Goal: Information Seeking & Learning: Find specific page/section

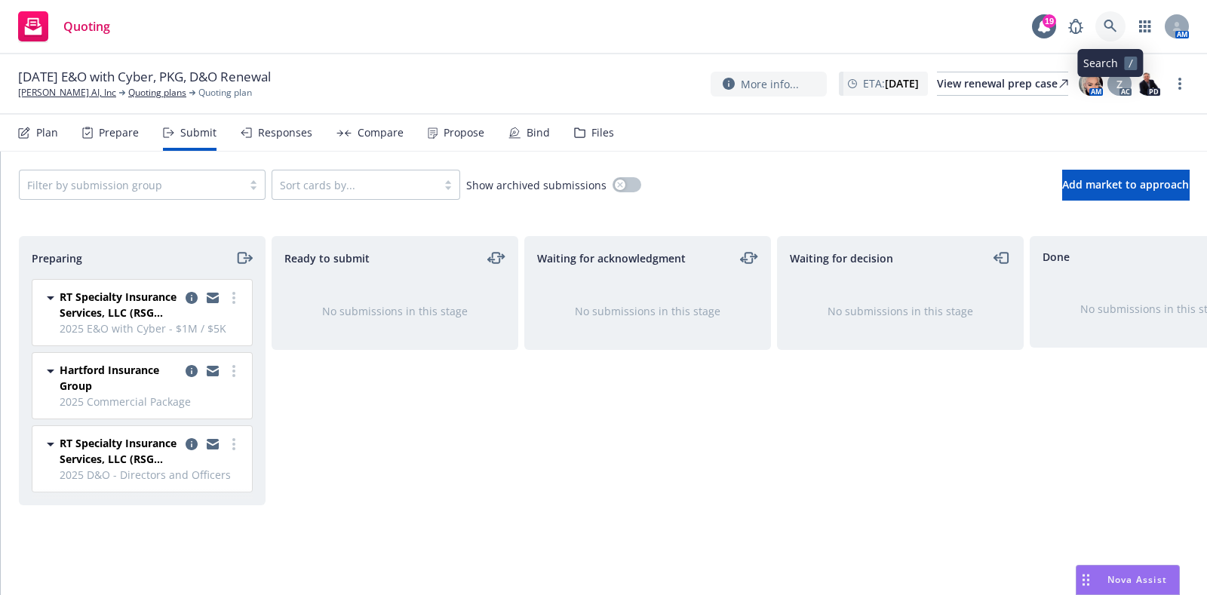
click at [1105, 31] on icon at bounding box center [1111, 27] width 14 height 14
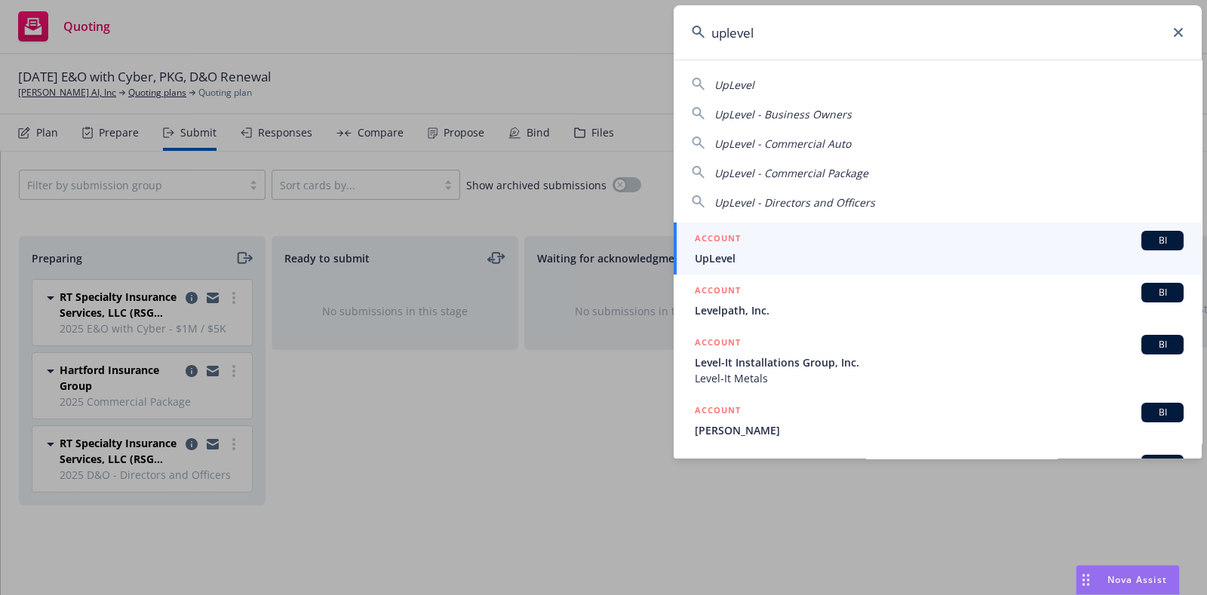
type input "uplevel"
click at [821, 243] on div "ACCOUNT BI" at bounding box center [939, 241] width 489 height 20
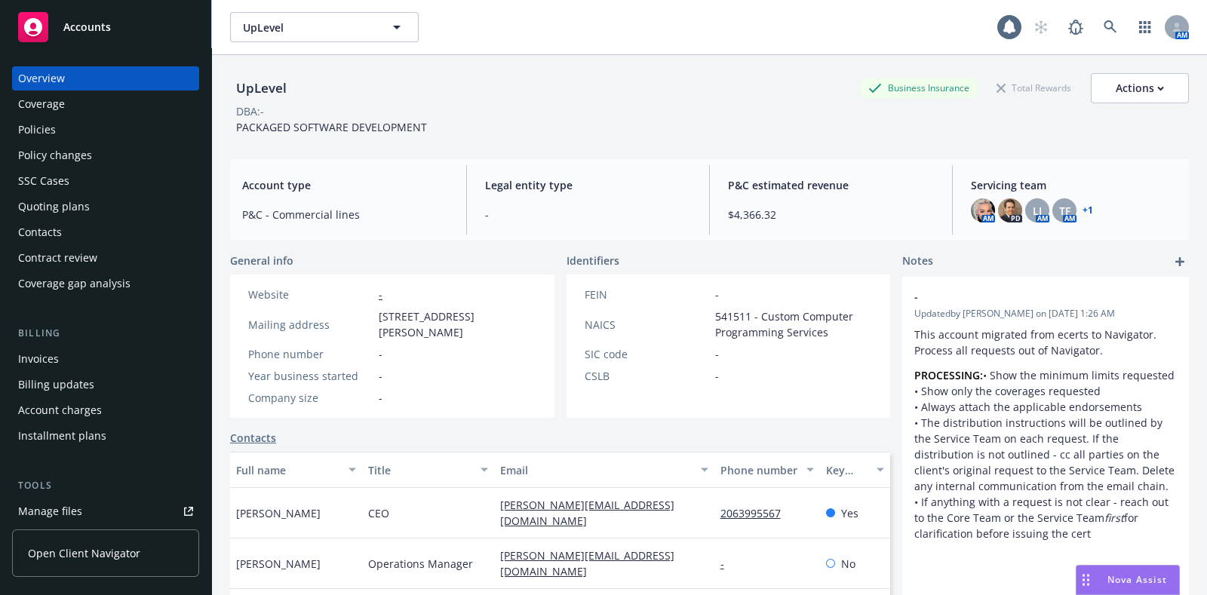
click at [40, 118] on div "Policies" at bounding box center [37, 130] width 38 height 24
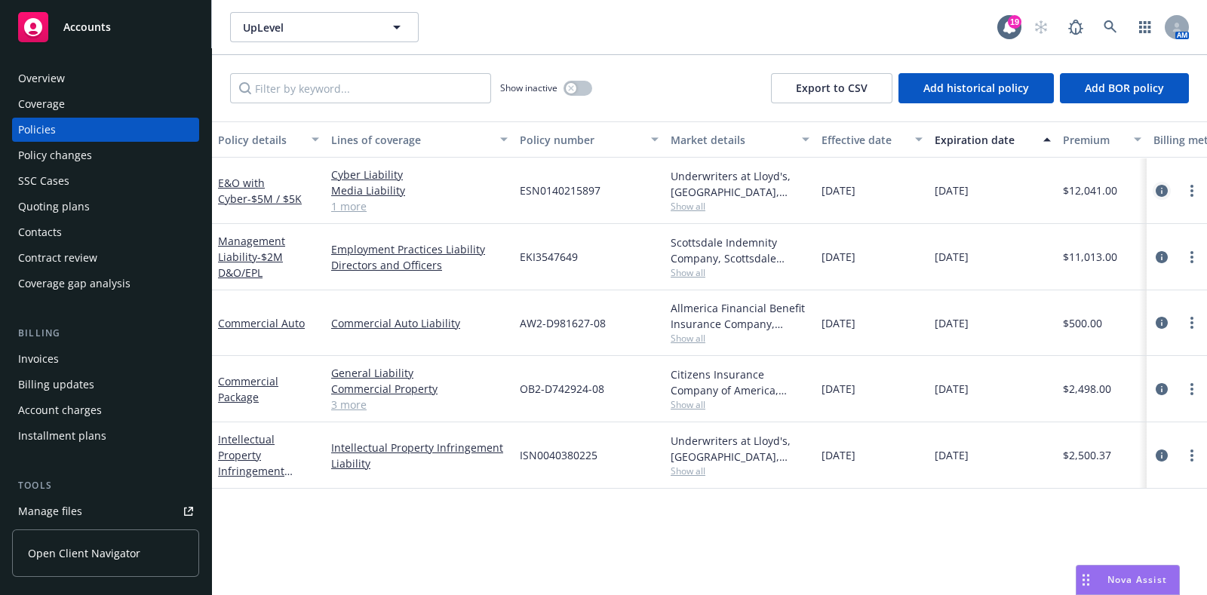
click at [1158, 189] on icon "circleInformation" at bounding box center [1162, 191] width 12 height 12
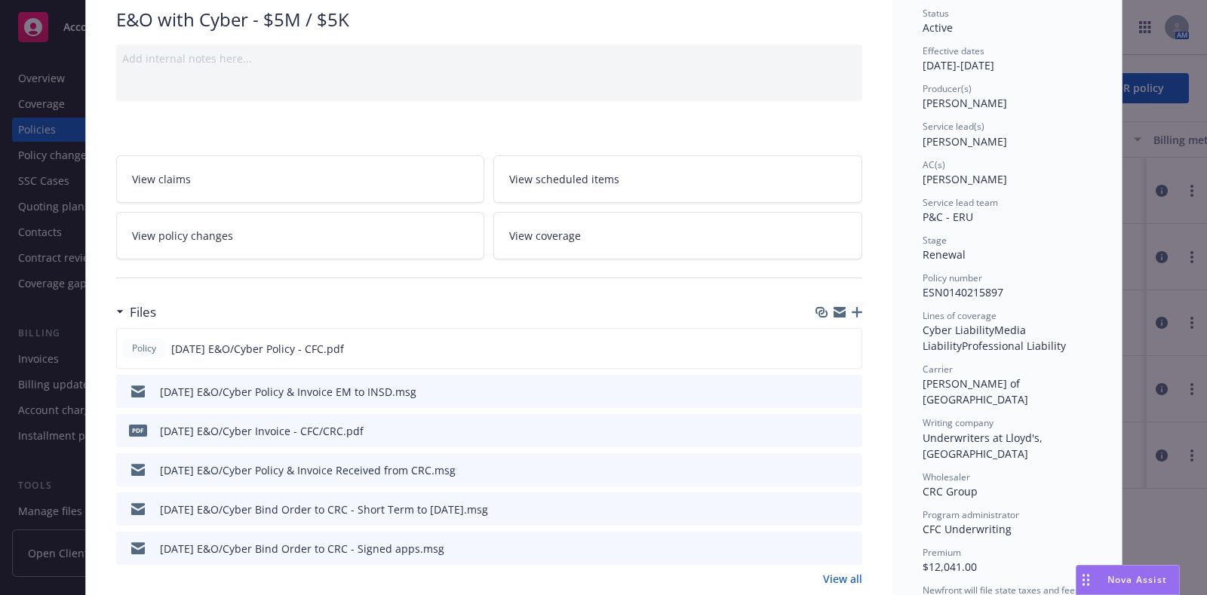
scroll to position [235, 0]
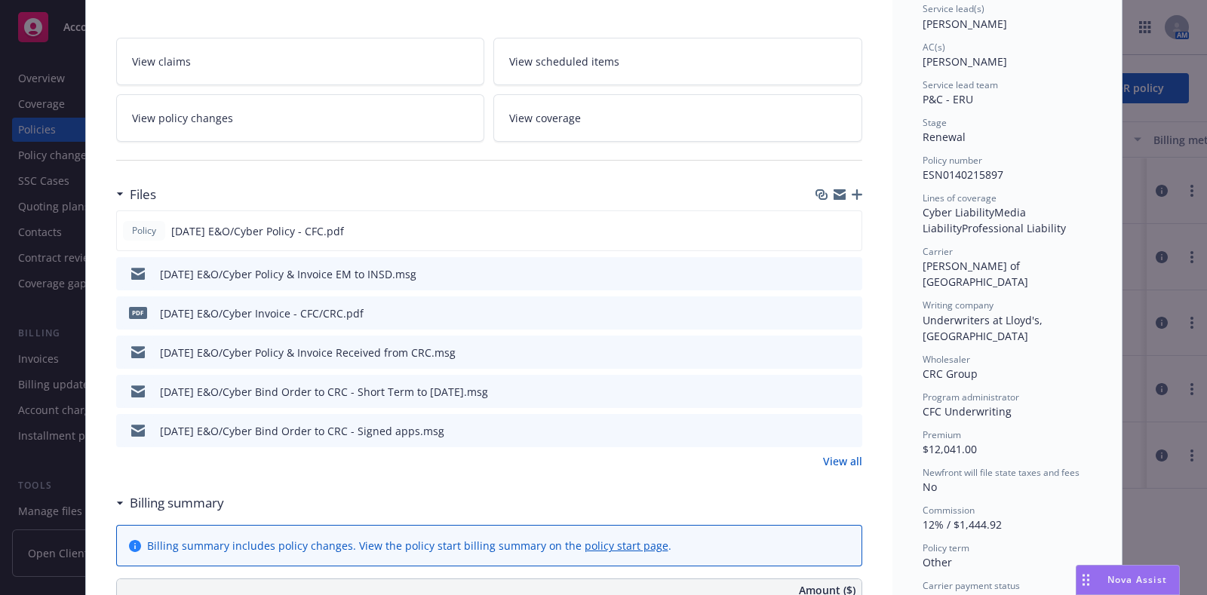
click at [841, 350] on icon "preview file" at bounding box center [848, 351] width 14 height 11
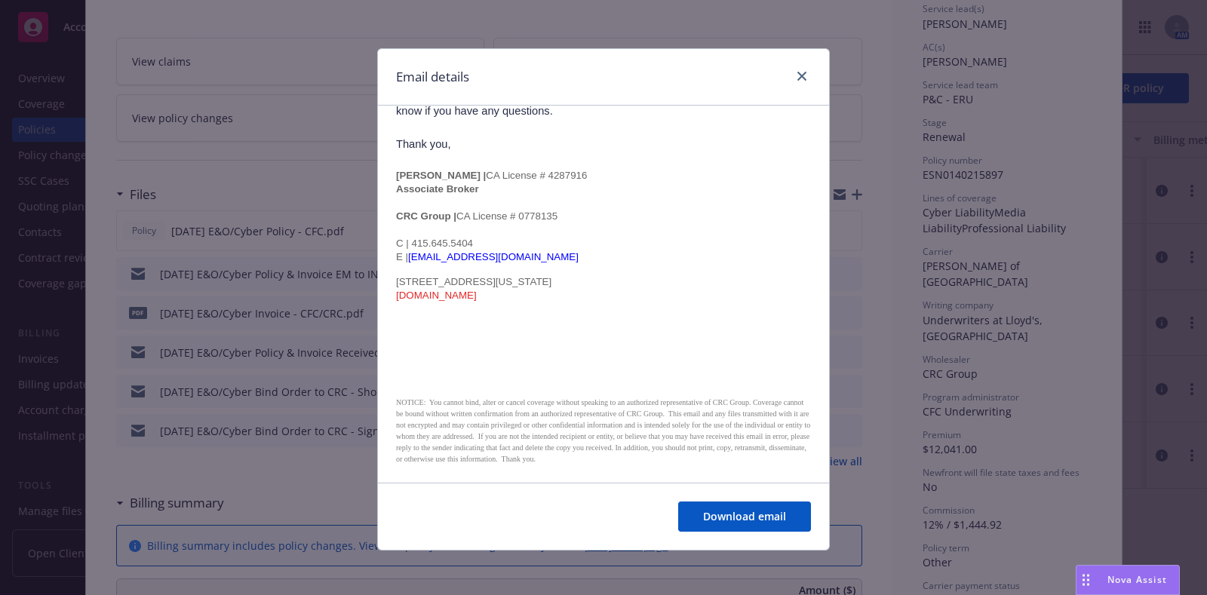
scroll to position [0, 0]
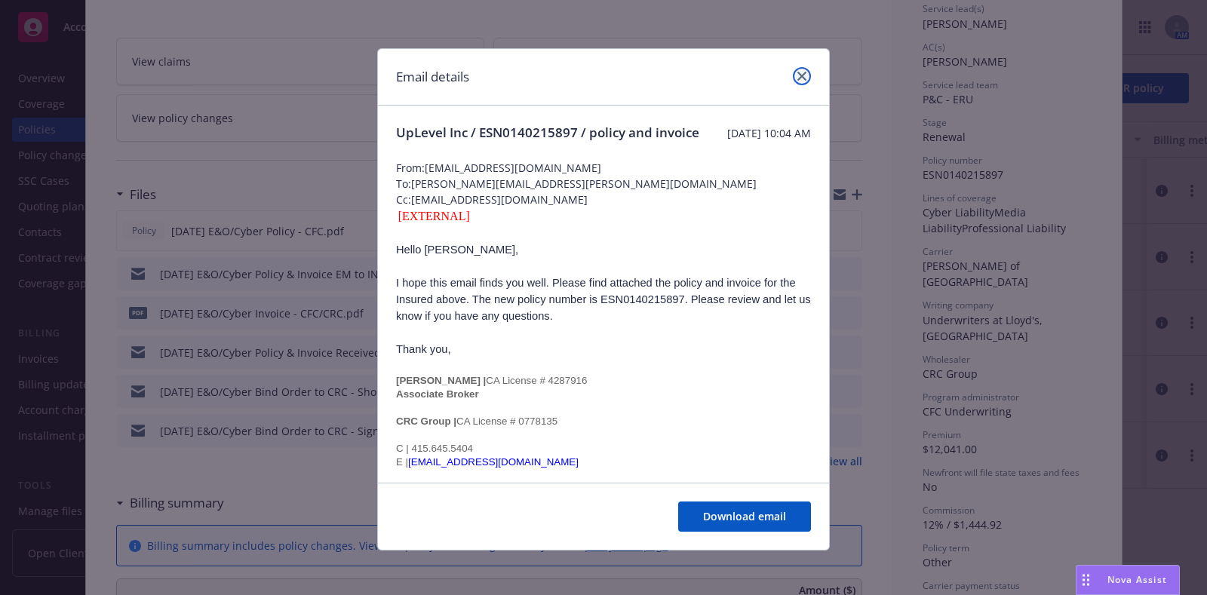
click at [797, 72] on icon "close" at bounding box center [801, 76] width 9 height 9
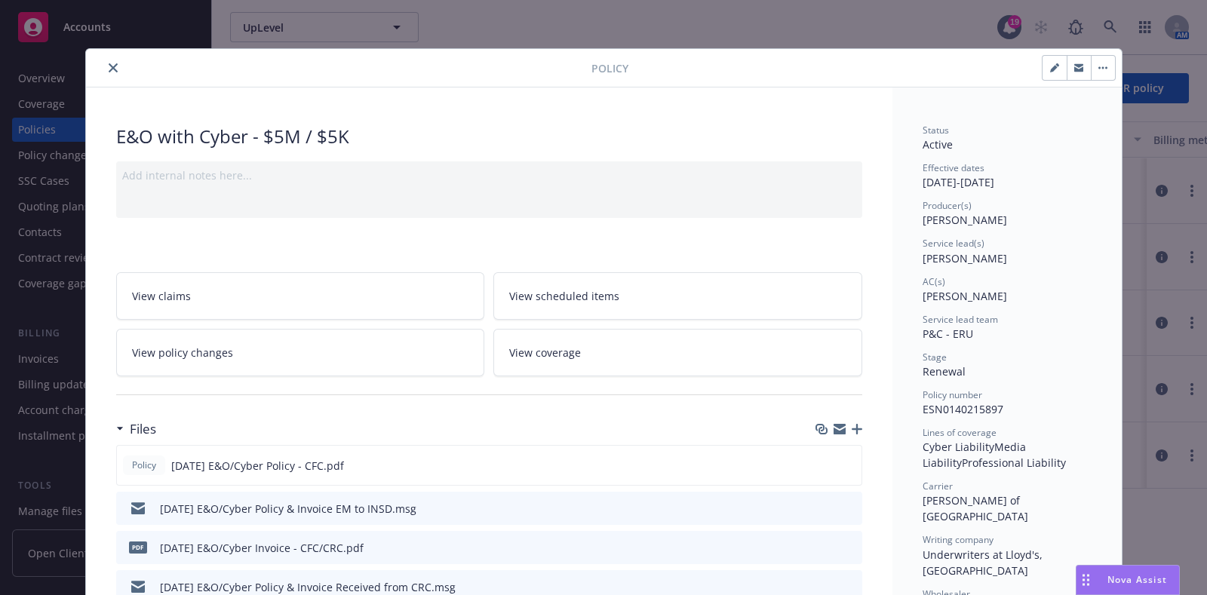
click at [109, 69] on icon "close" at bounding box center [113, 67] width 9 height 9
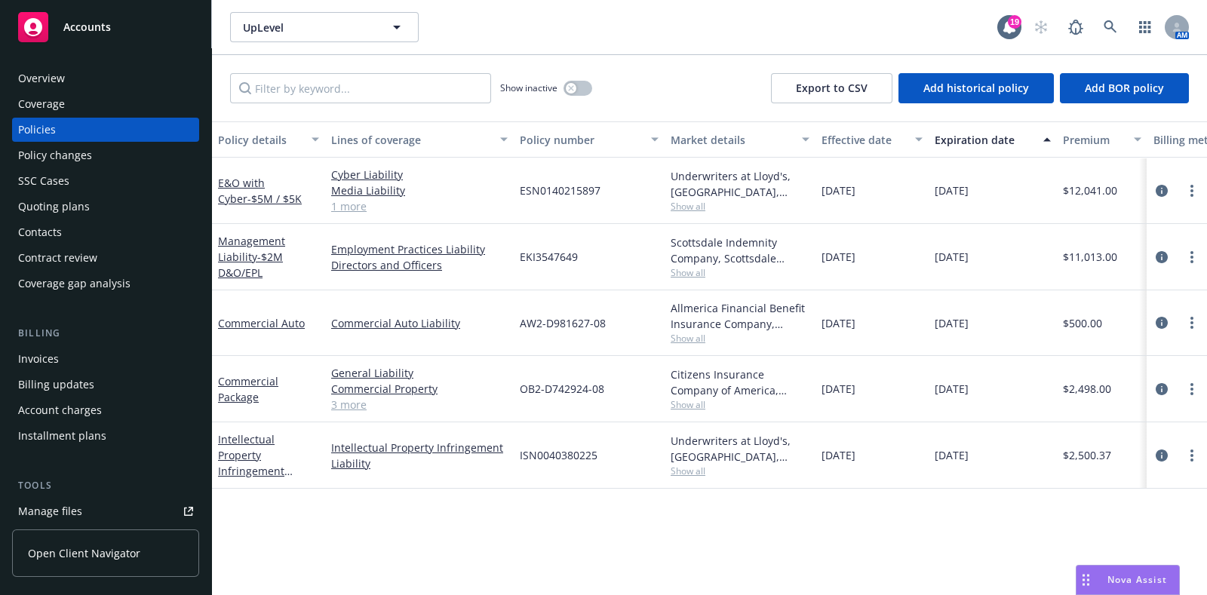
click at [76, 69] on div "Overview" at bounding box center [105, 78] width 175 height 24
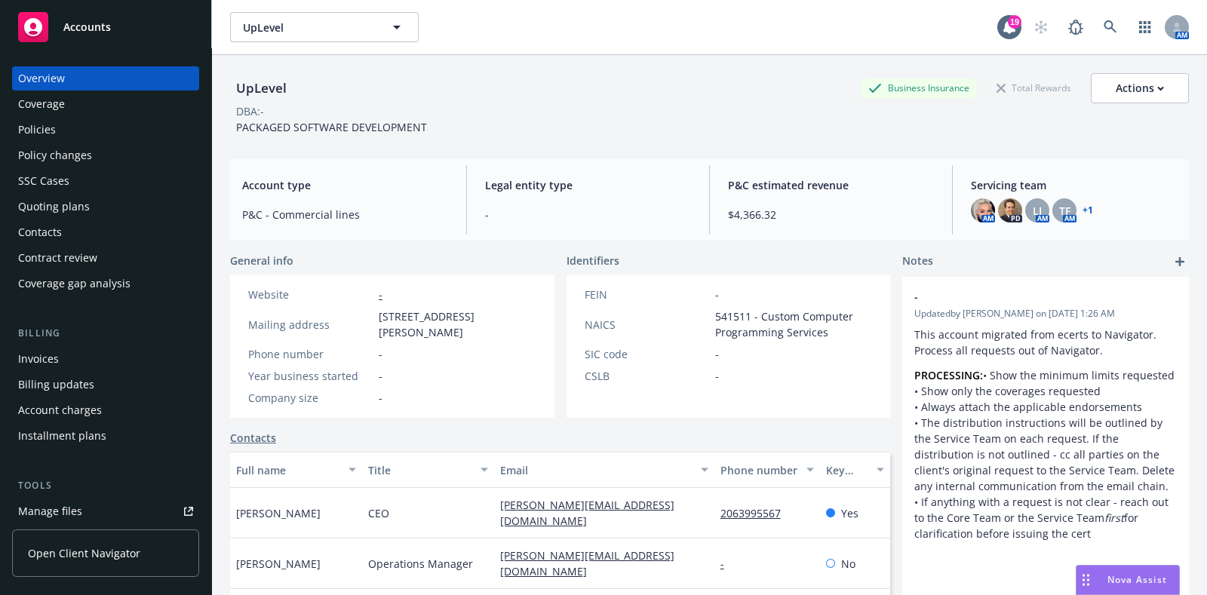
click at [55, 121] on div "Policies" at bounding box center [105, 130] width 175 height 24
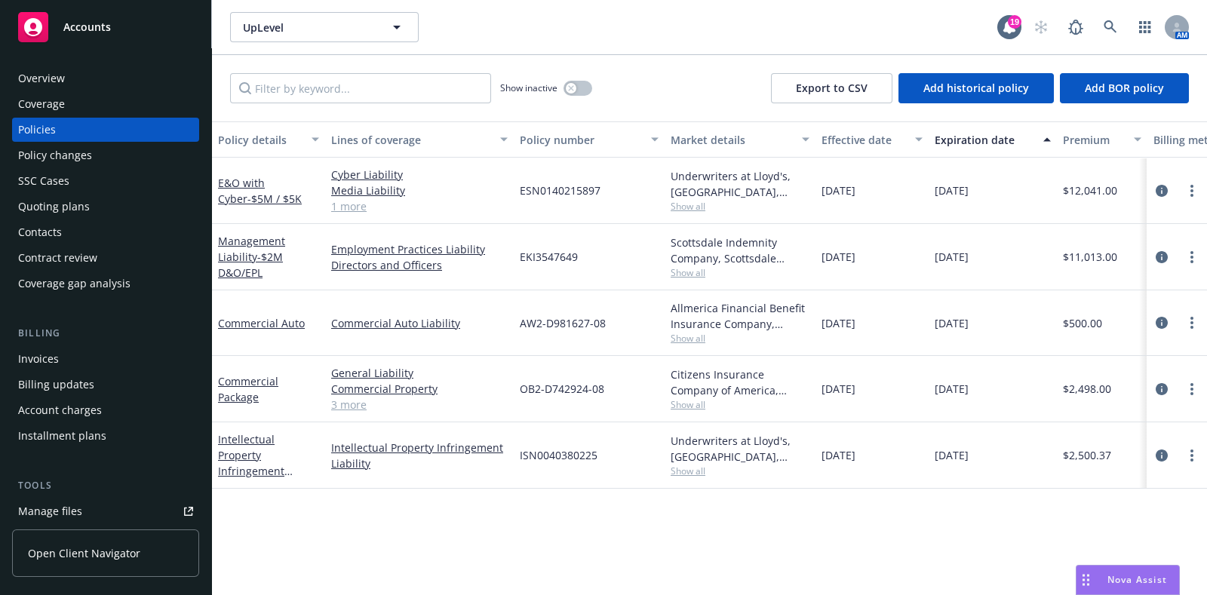
click at [349, 407] on link "3 more" at bounding box center [419, 405] width 177 height 16
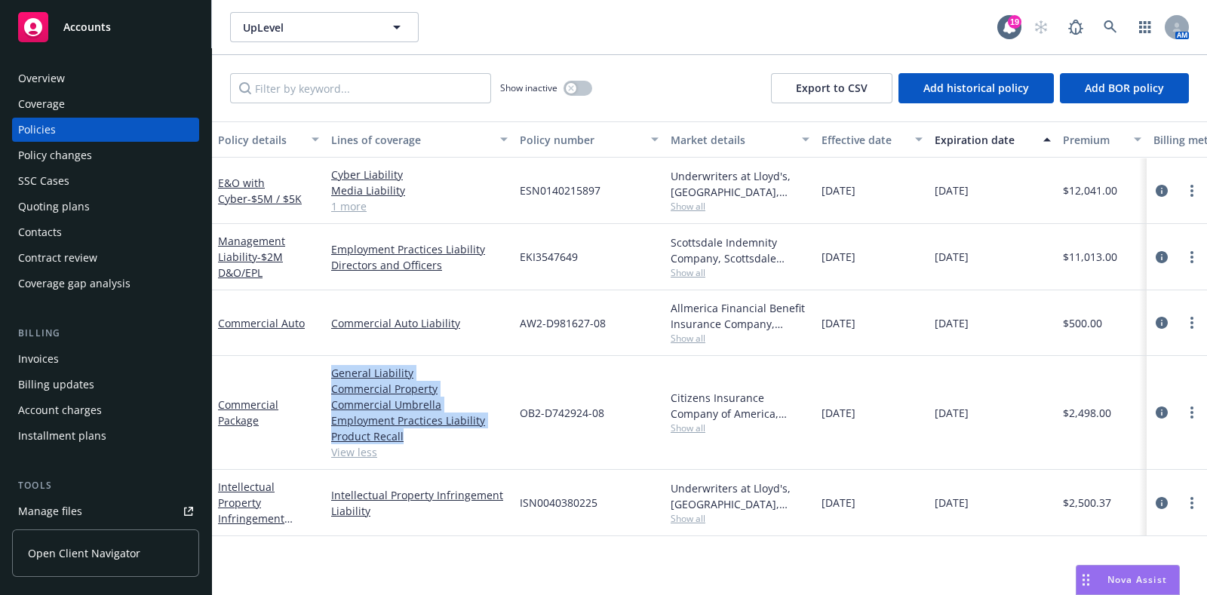
drag, startPoint x: 465, startPoint y: 436, endPoint x: 328, endPoint y: 370, distance: 151.5
click at [328, 370] on div "General Liability Commercial Property Commercial Umbrella Employment Practices …" at bounding box center [419, 413] width 189 height 114
copy div "General Liability Commercial Property Commercial Umbrella Employment Practices …"
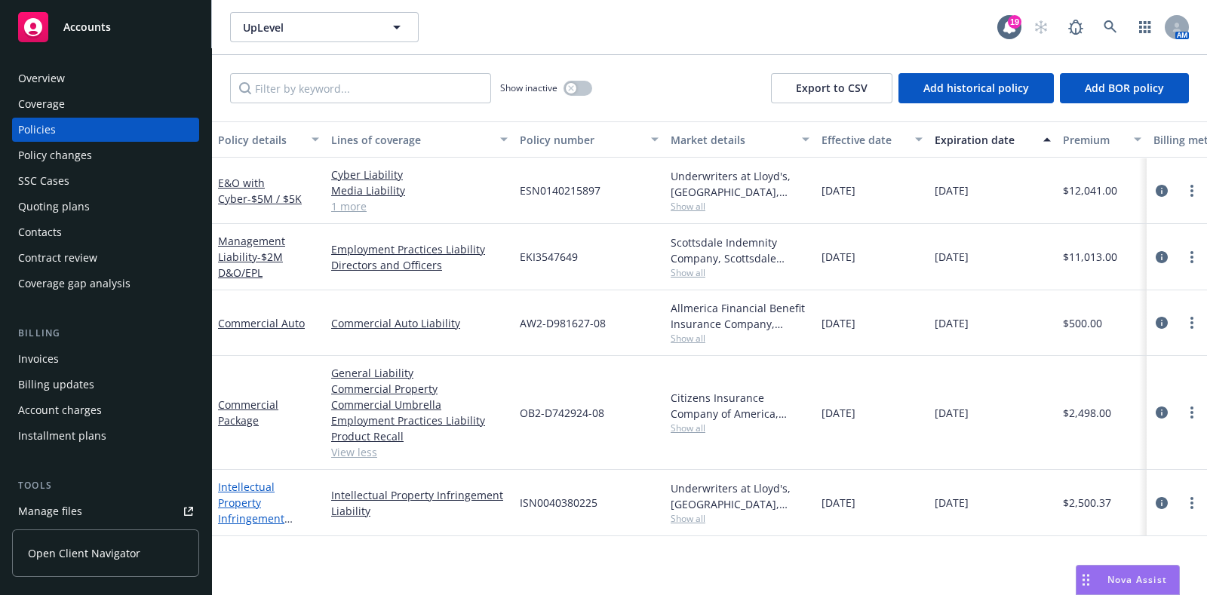
click at [281, 496] on link "Intellectual Property Infringement Liability - $1M / $100K" at bounding box center [254, 519] width 72 height 78
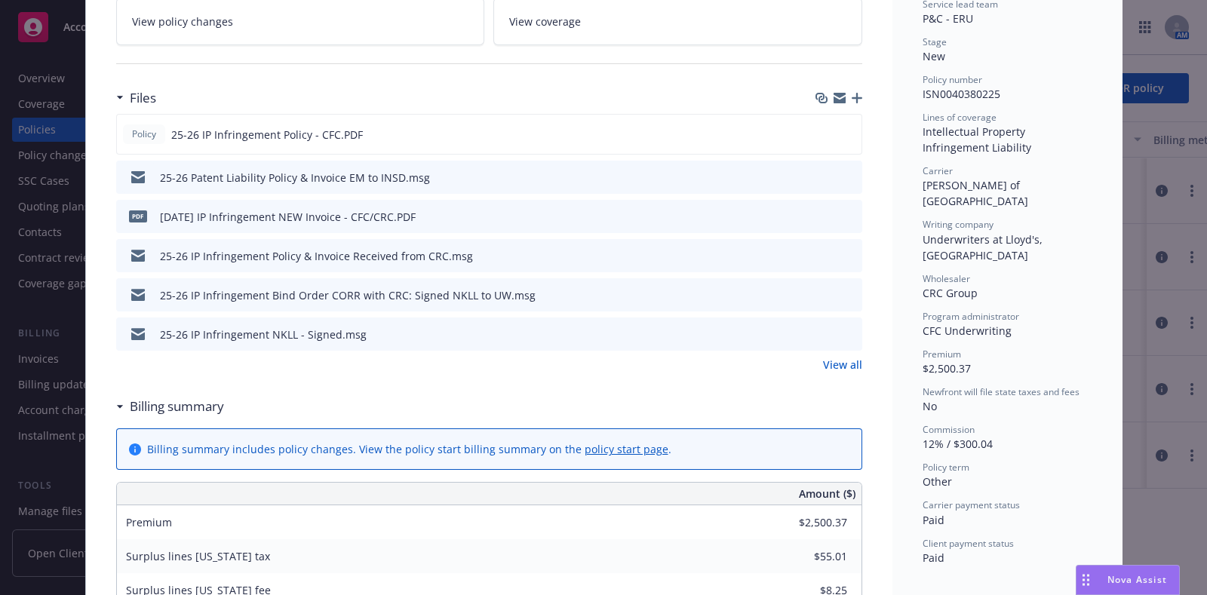
scroll to position [331, 0]
click at [844, 252] on icon "preview file" at bounding box center [848, 255] width 14 height 11
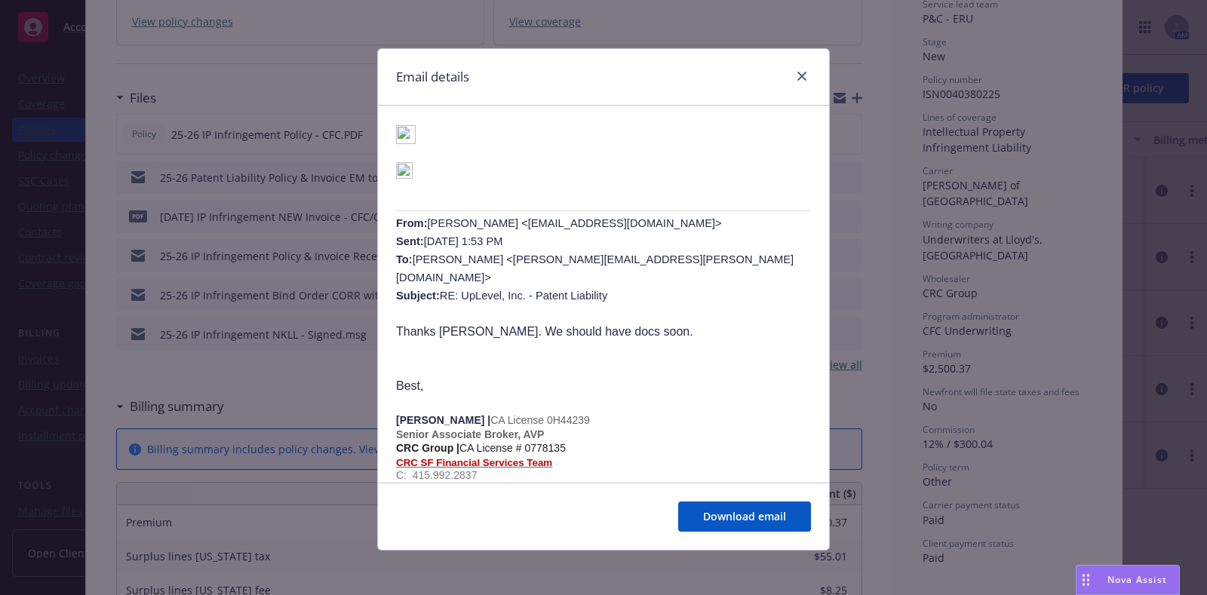
scroll to position [556, 0]
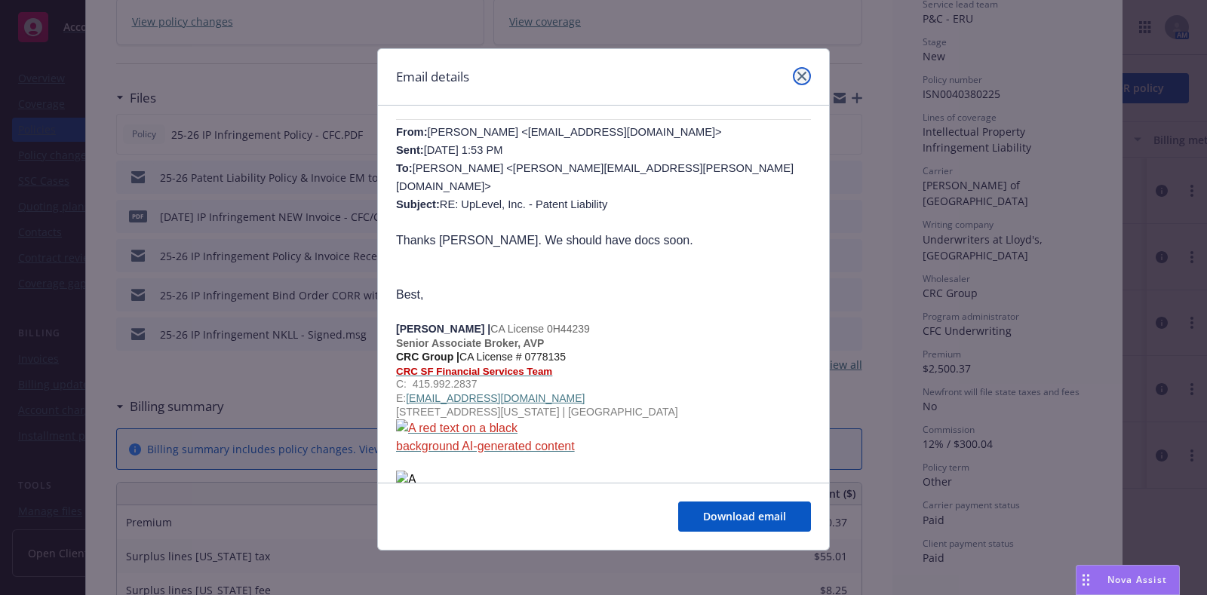
click at [797, 77] on icon "close" at bounding box center [801, 76] width 9 height 9
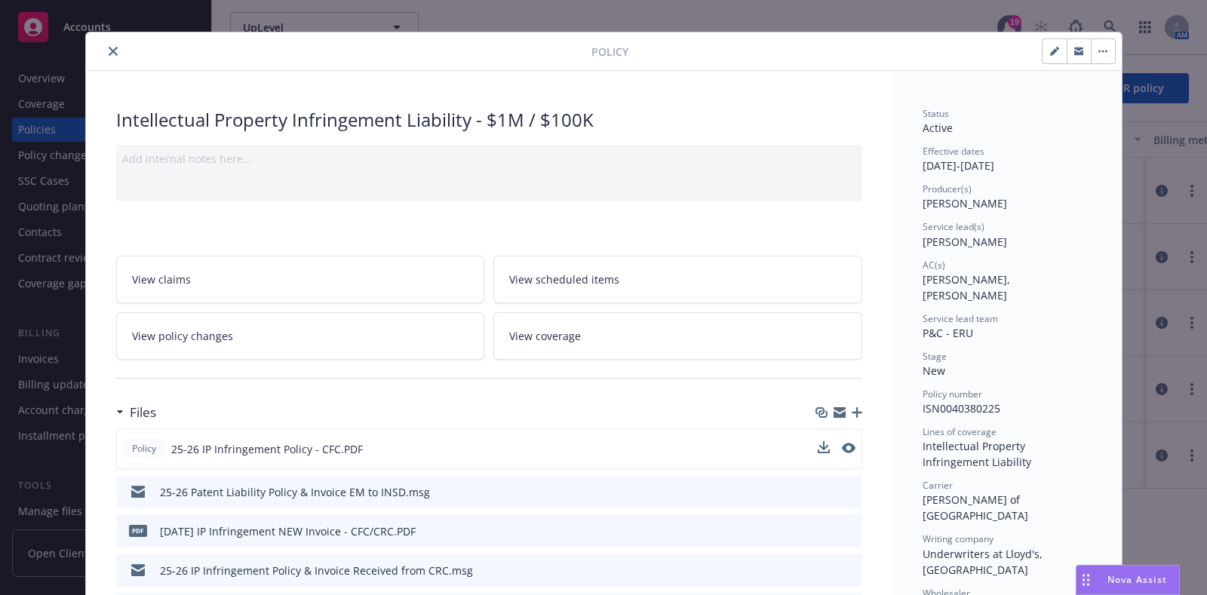
scroll to position [12, 0]
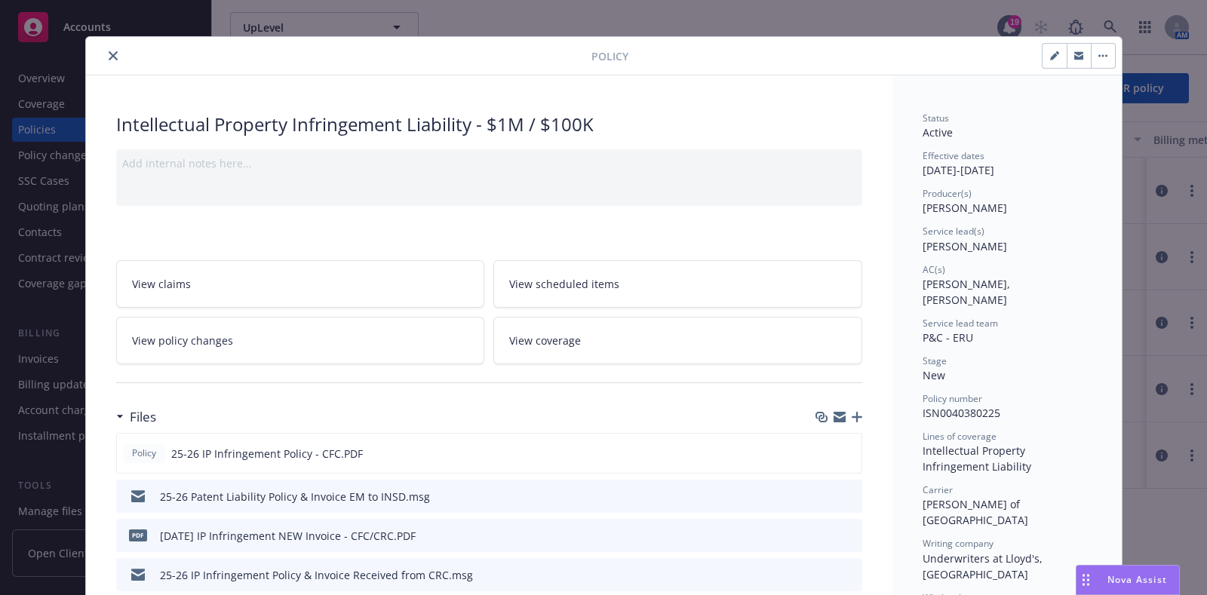
click at [109, 55] on icon "close" at bounding box center [113, 55] width 9 height 9
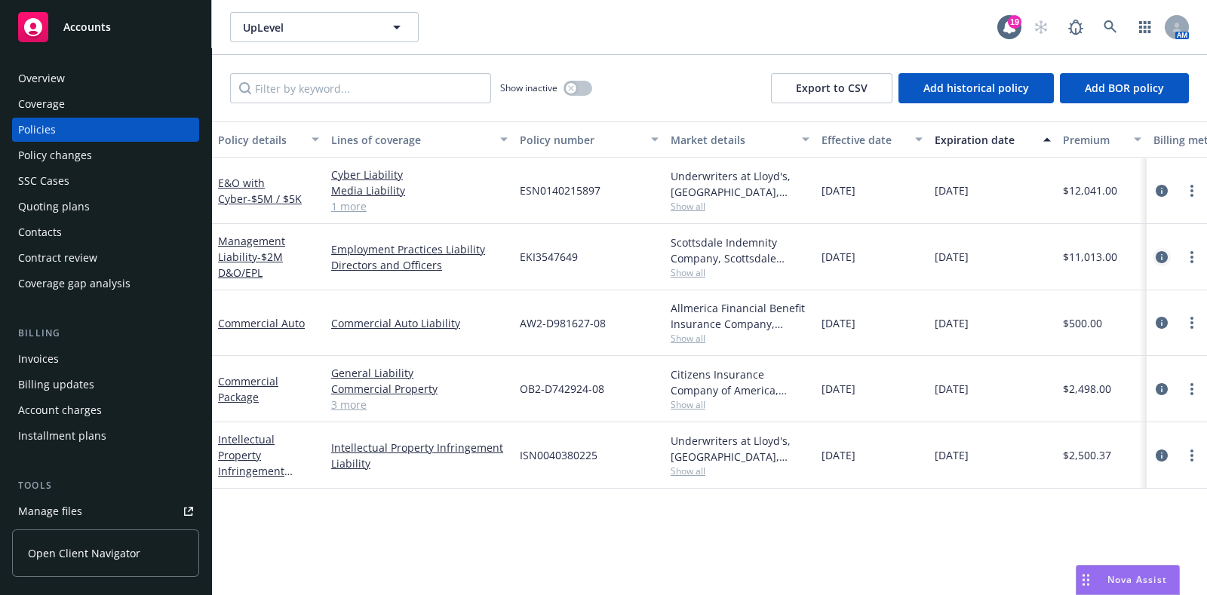
click at [1159, 254] on icon "circleInformation" at bounding box center [1162, 257] width 12 height 12
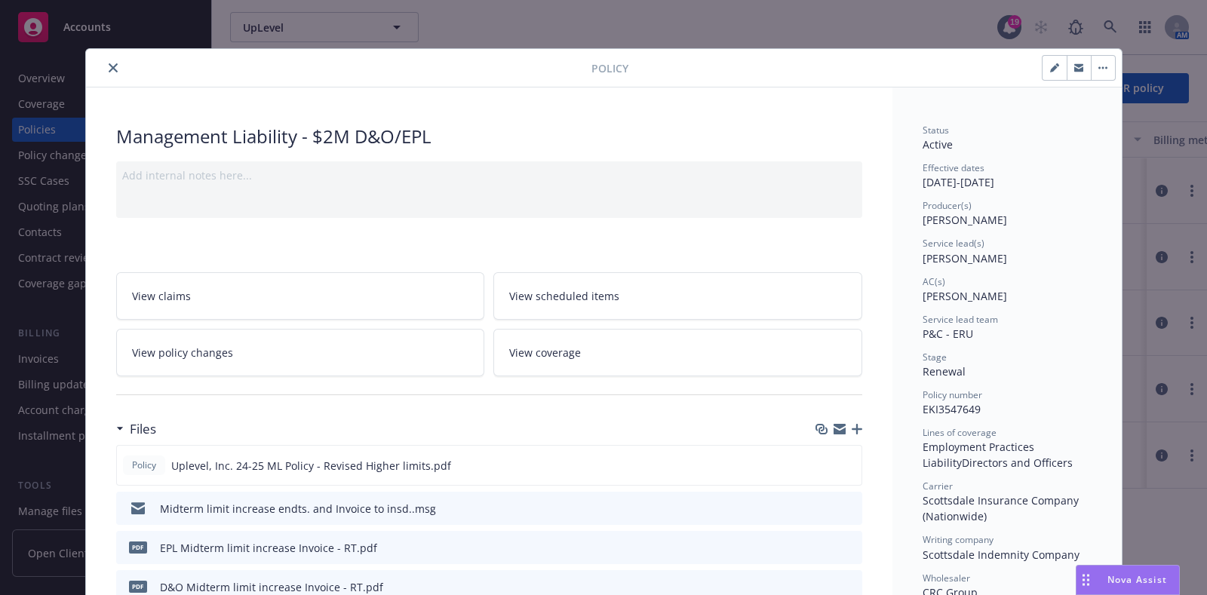
scroll to position [265, 0]
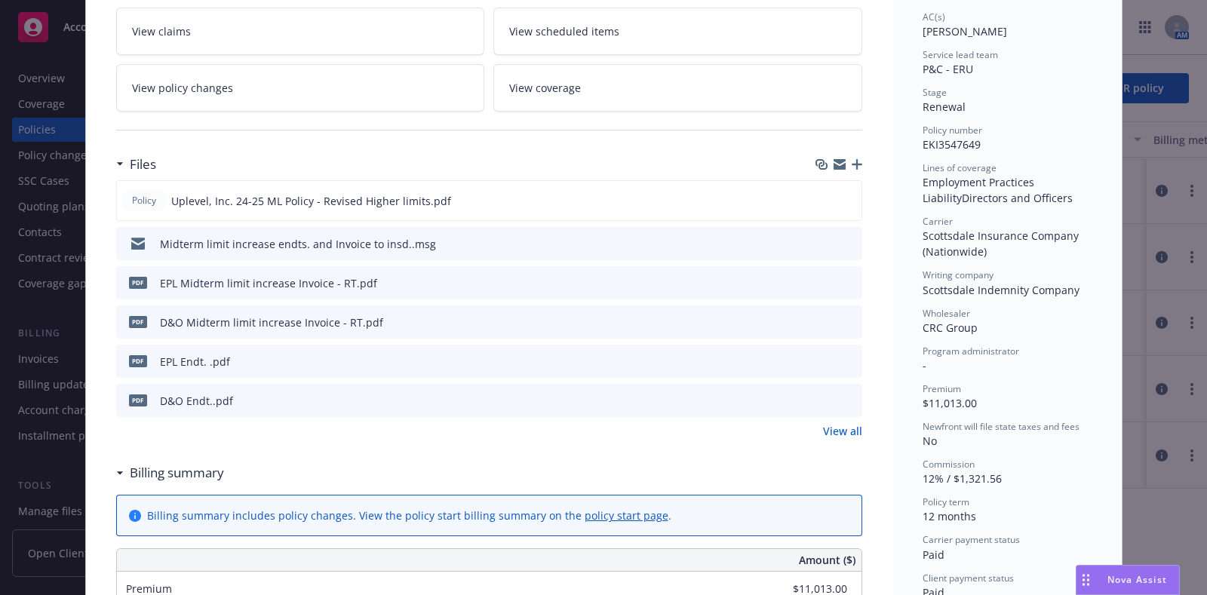
click at [830, 432] on link "View all" at bounding box center [842, 431] width 39 height 16
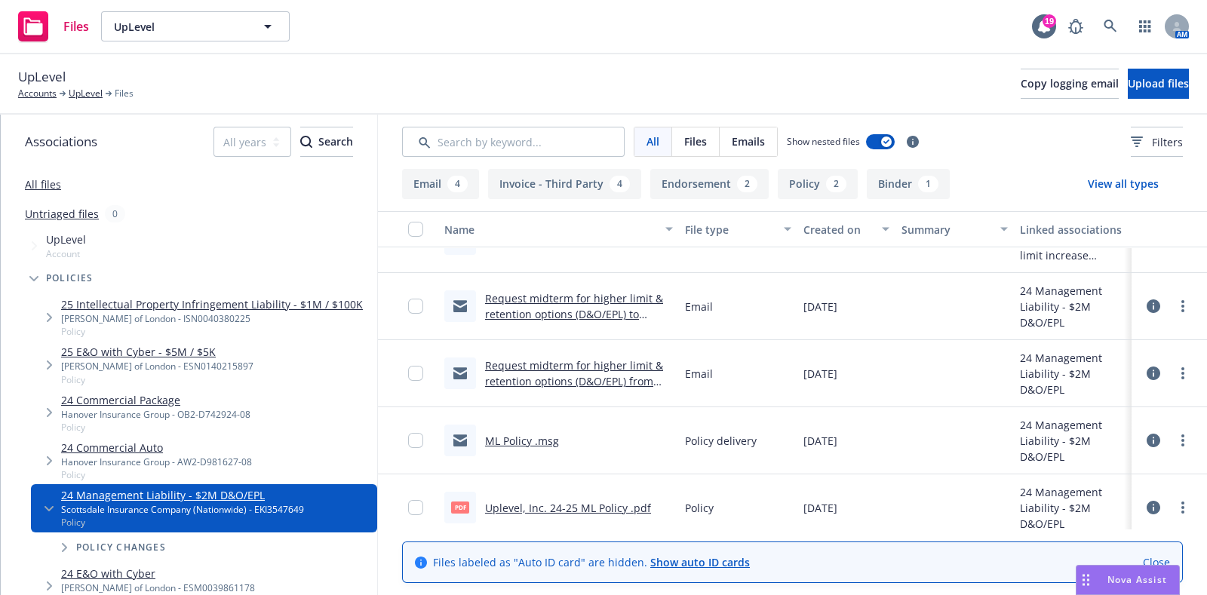
scroll to position [375, 0]
click at [581, 303] on link "Request midterm for higher limit & retention options (D&O/EPL) to client.msg" at bounding box center [574, 313] width 178 height 46
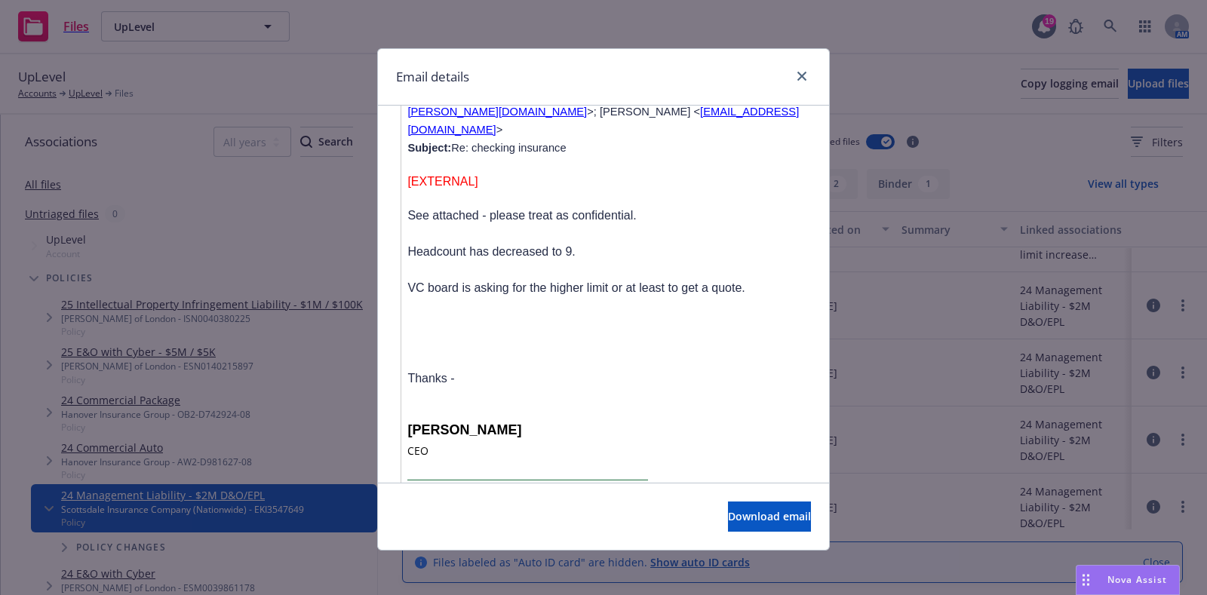
scroll to position [2619, 0]
click at [794, 82] on link "close" at bounding box center [802, 76] width 18 height 18
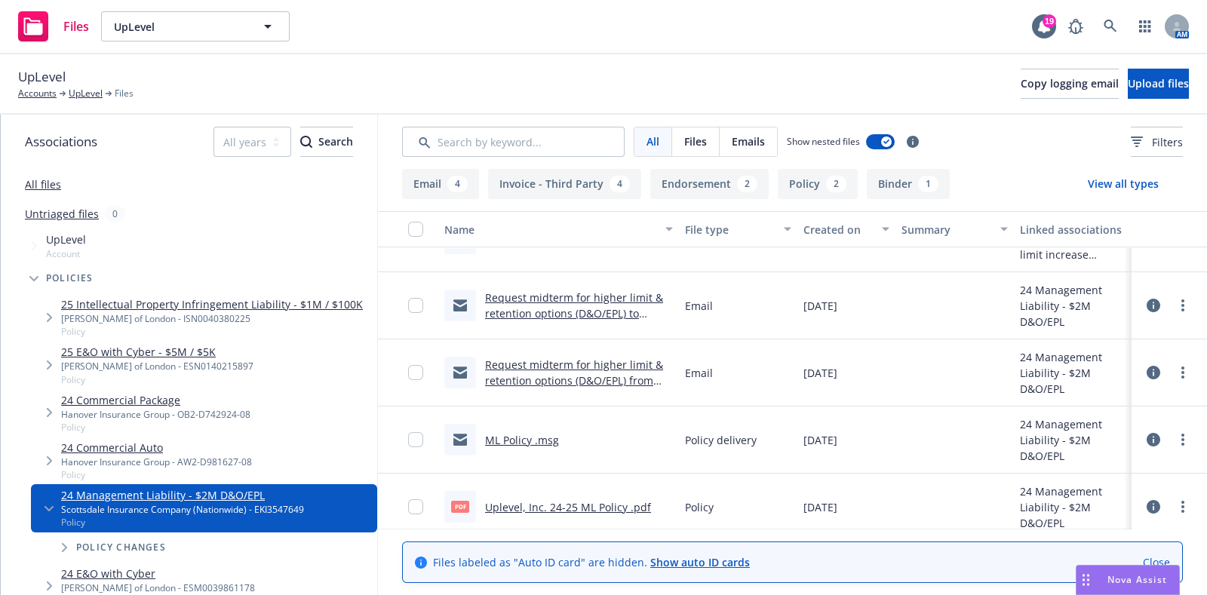
click at [547, 435] on link "ML Policy .msg" at bounding box center [522, 440] width 74 height 14
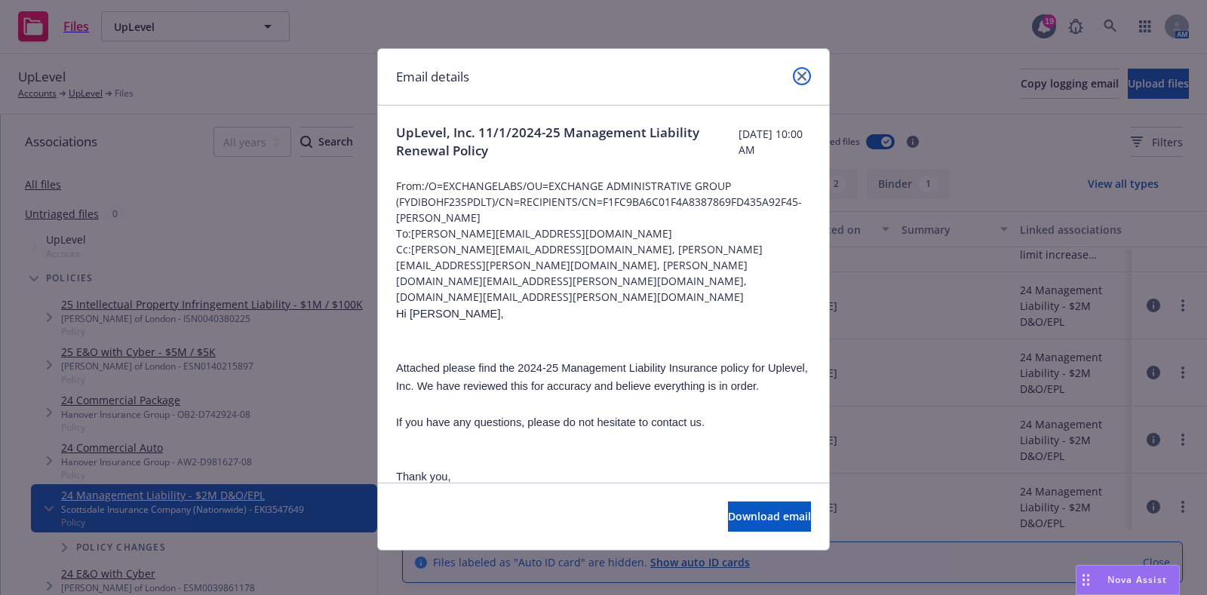
click at [800, 77] on link "close" at bounding box center [802, 76] width 18 height 18
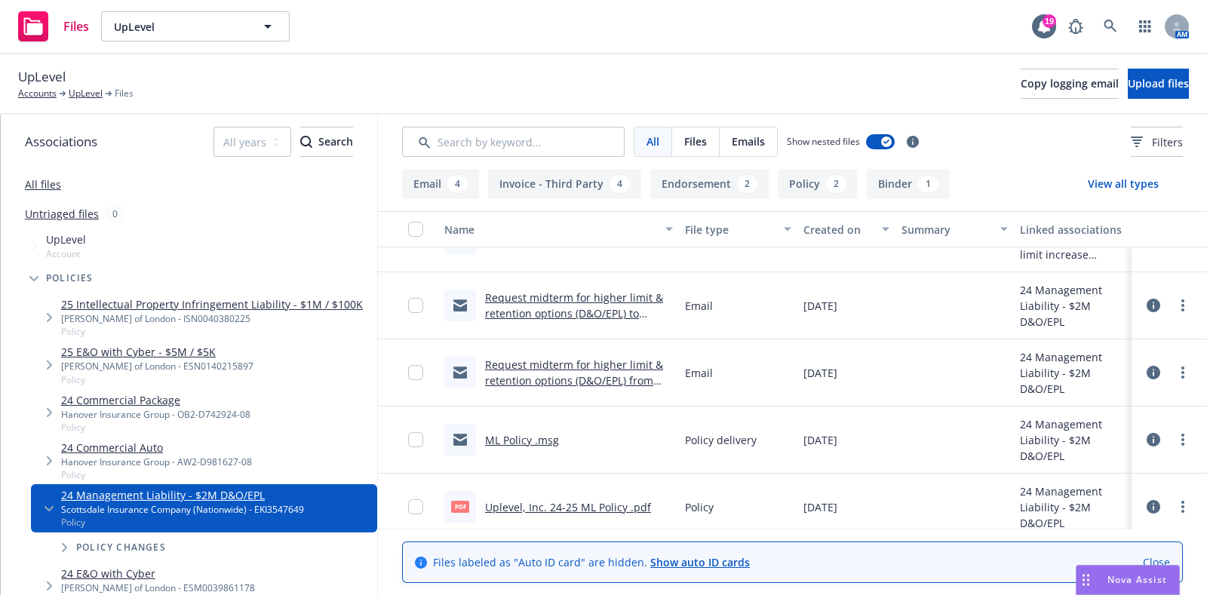
click at [607, 359] on link "Request midterm for higher limit & retention options (D&O/EPL) from CRC.msg" at bounding box center [574, 381] width 178 height 46
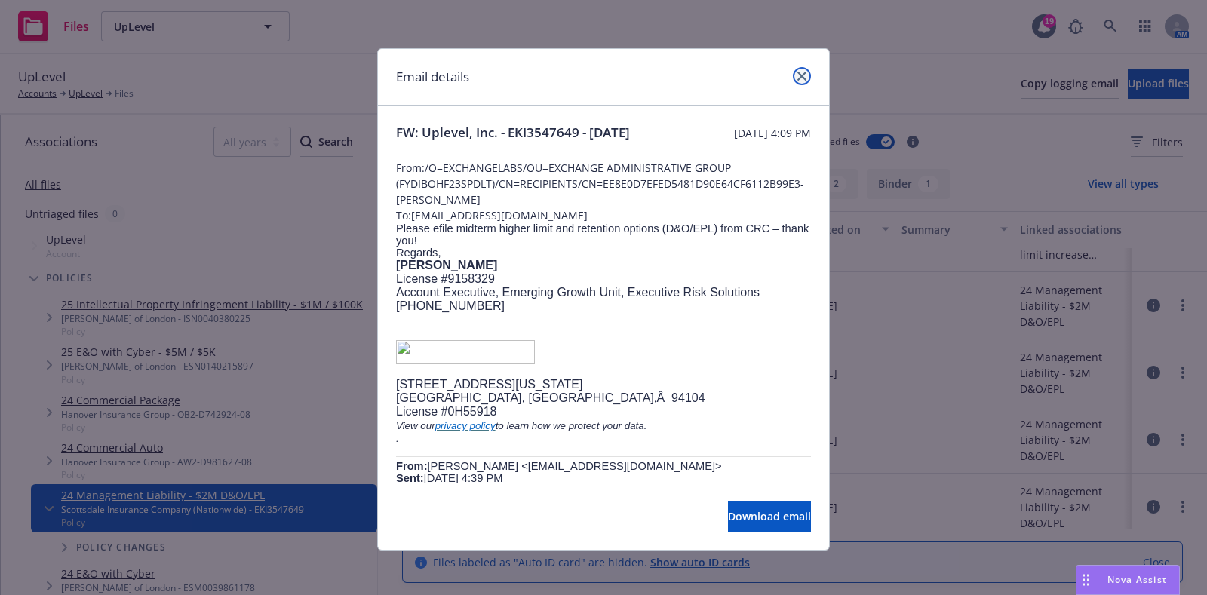
click at [793, 75] on link "close" at bounding box center [802, 76] width 18 height 18
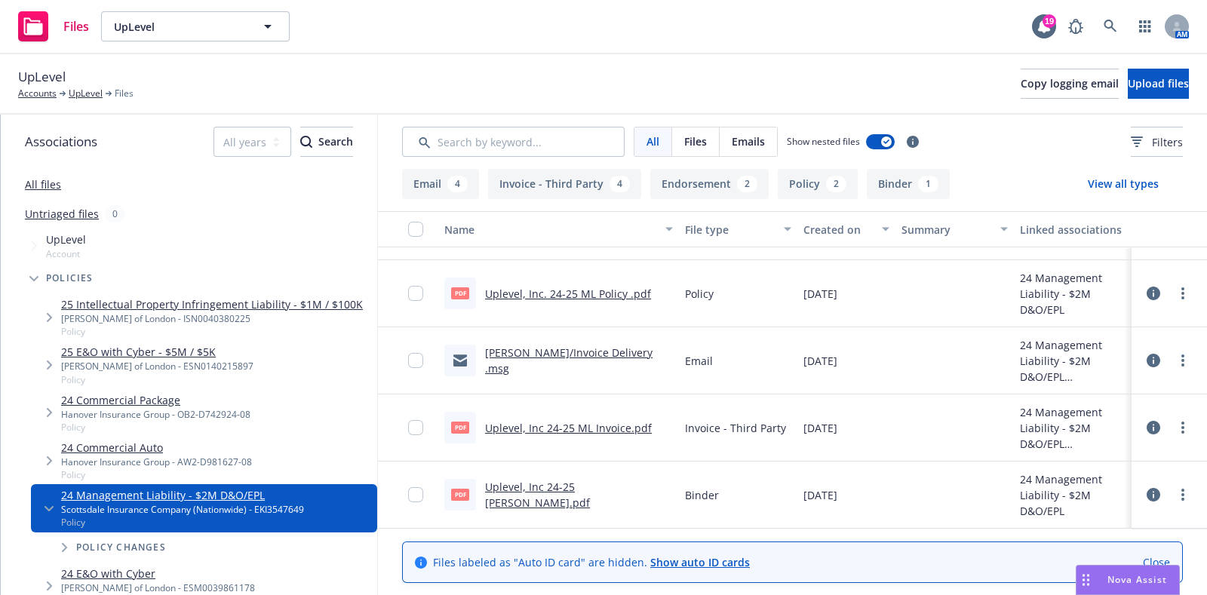
scroll to position [652, 0]
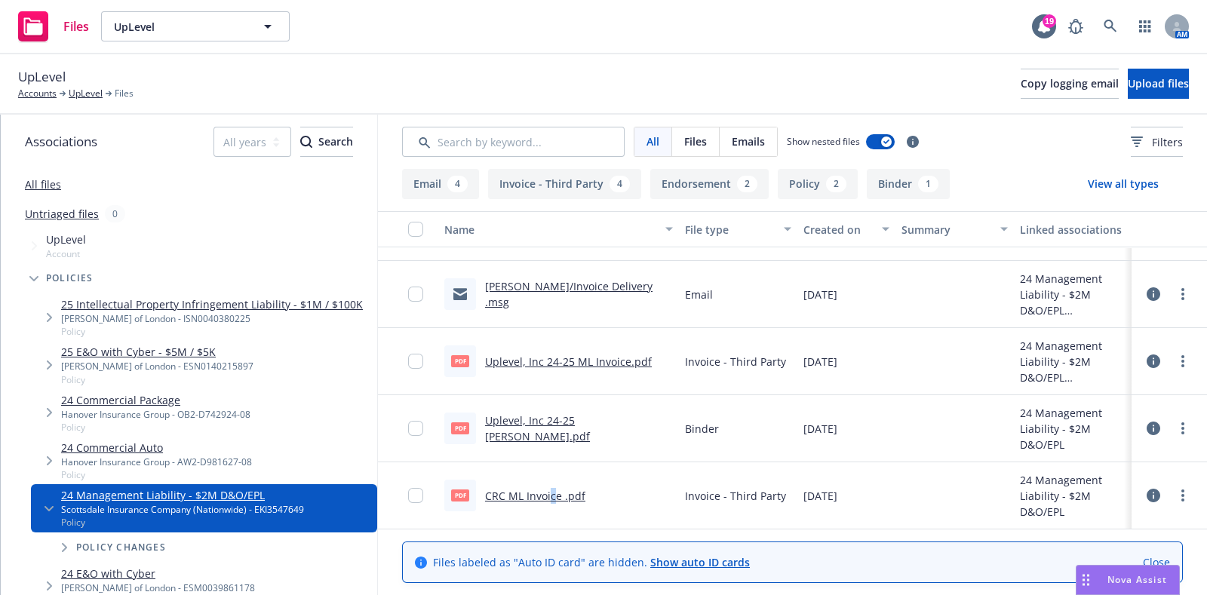
drag, startPoint x: 551, startPoint y: 484, endPoint x: 552, endPoint y: 499, distance: 15.2
click at [552, 499] on div "pdf CRC ML Invoice .pdf" at bounding box center [514, 496] width 141 height 32
click at [552, 499] on link "CRC ML Invoice .pdf" at bounding box center [535, 496] width 100 height 14
click at [1109, 13] on link at bounding box center [1110, 26] width 30 height 30
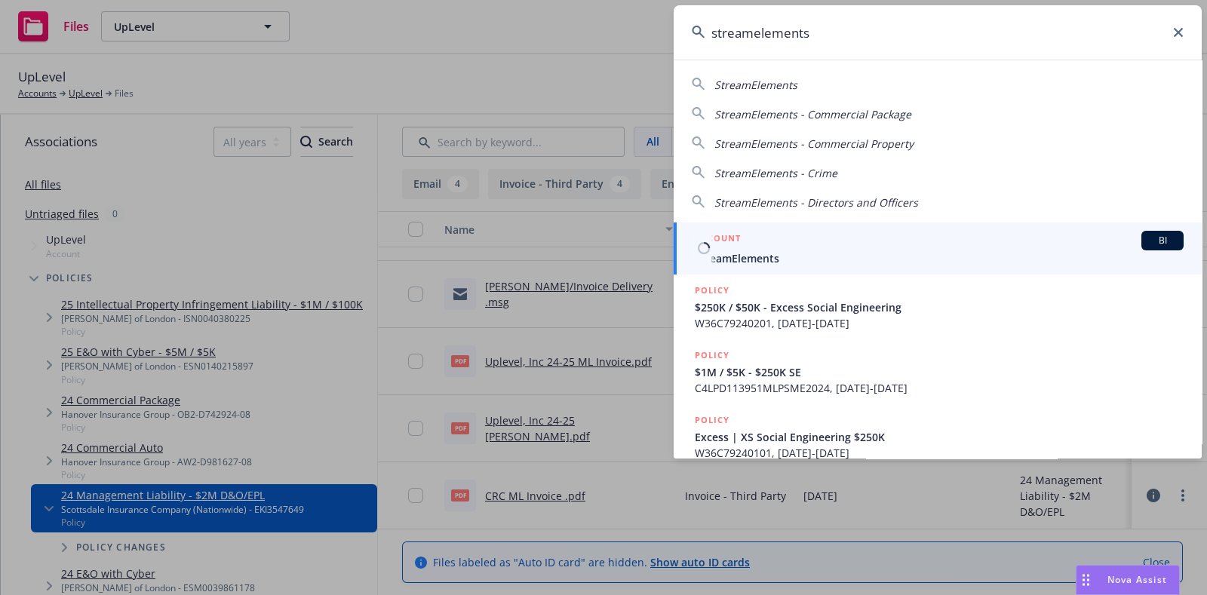
type input "streamelements"
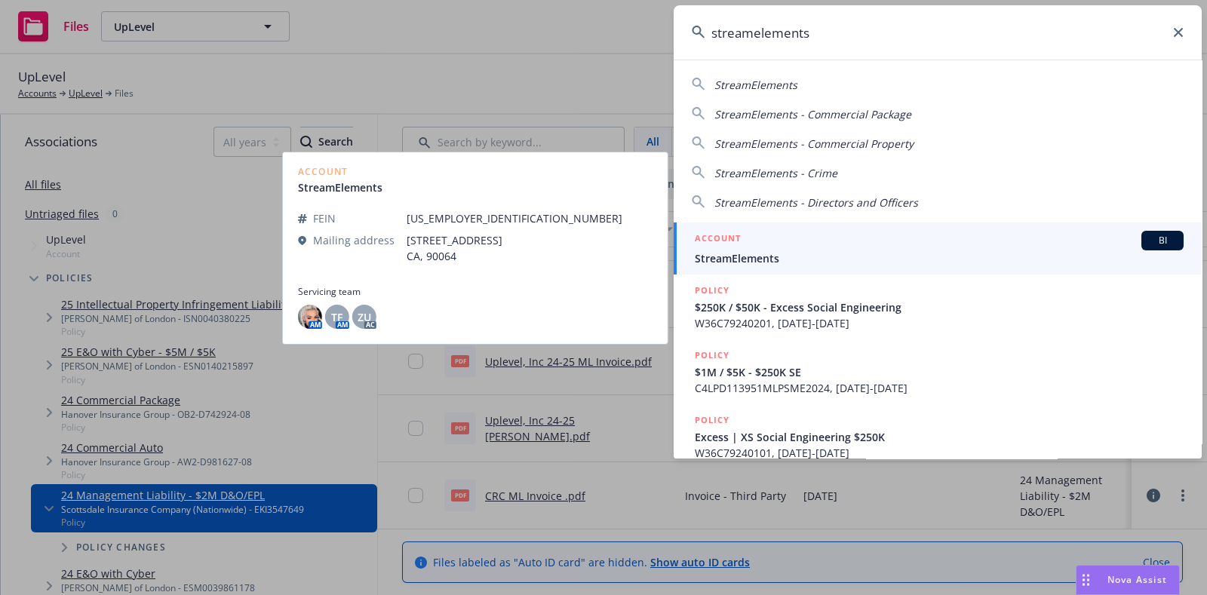
click at [760, 257] on span "StreamElements" at bounding box center [939, 258] width 489 height 16
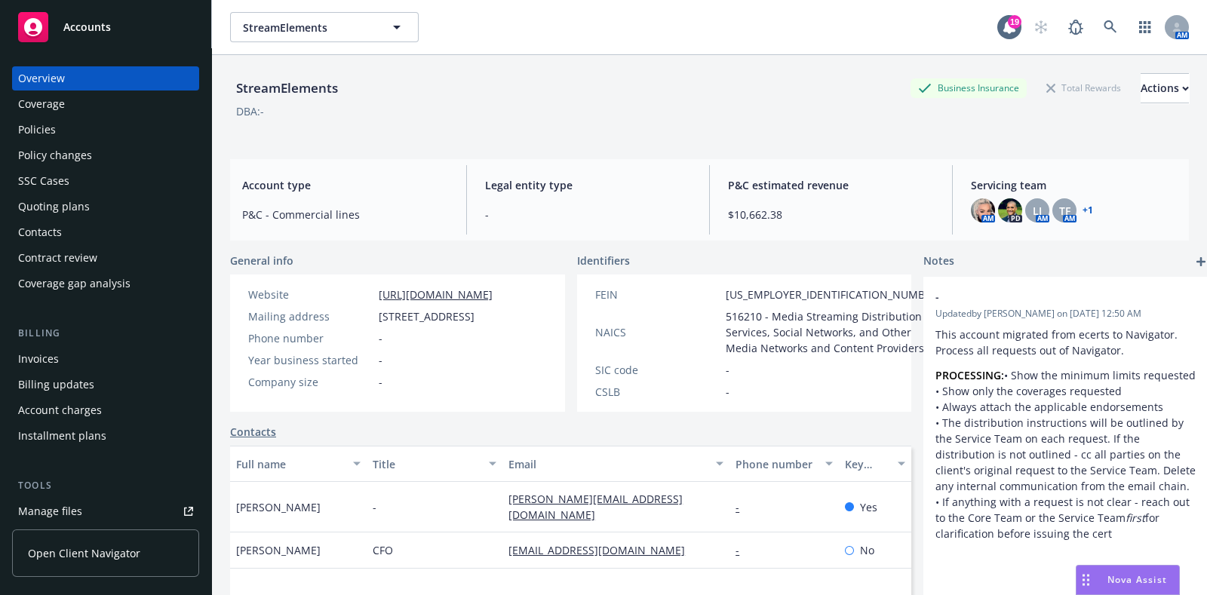
click at [69, 125] on div "Policies" at bounding box center [105, 130] width 175 height 24
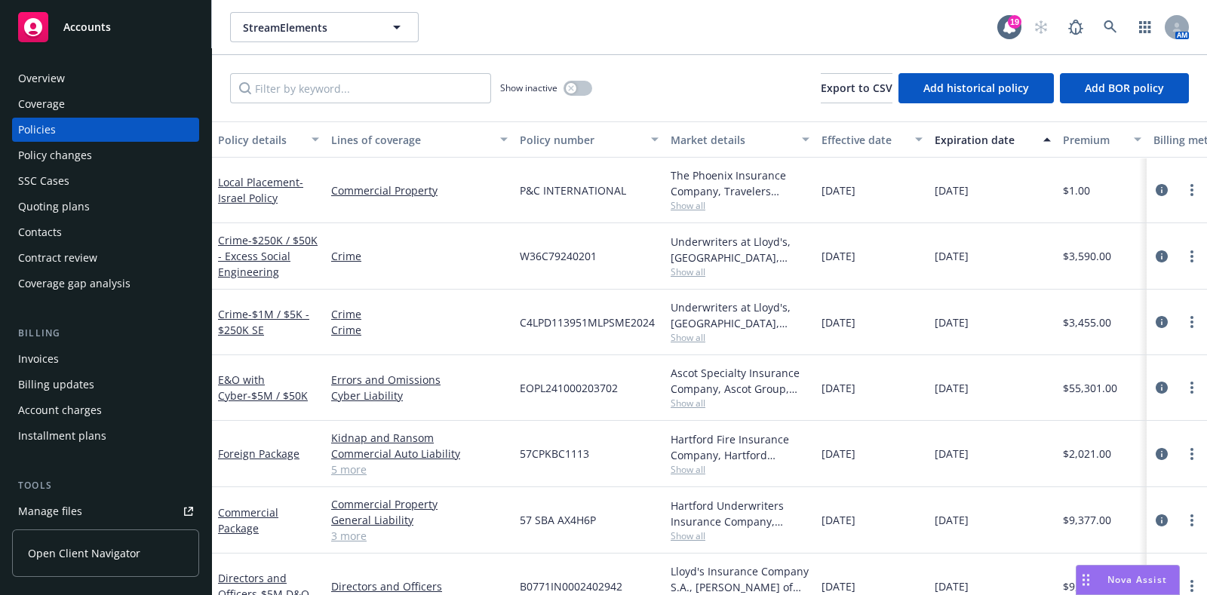
scroll to position [37, 0]
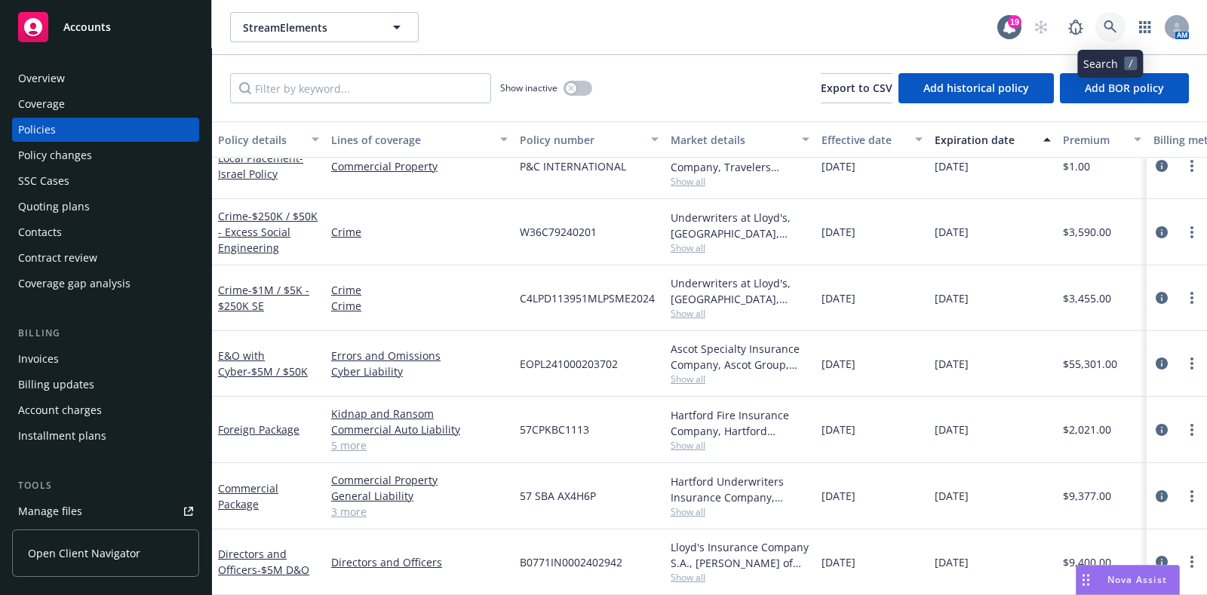
click at [1104, 14] on link at bounding box center [1110, 27] width 30 height 30
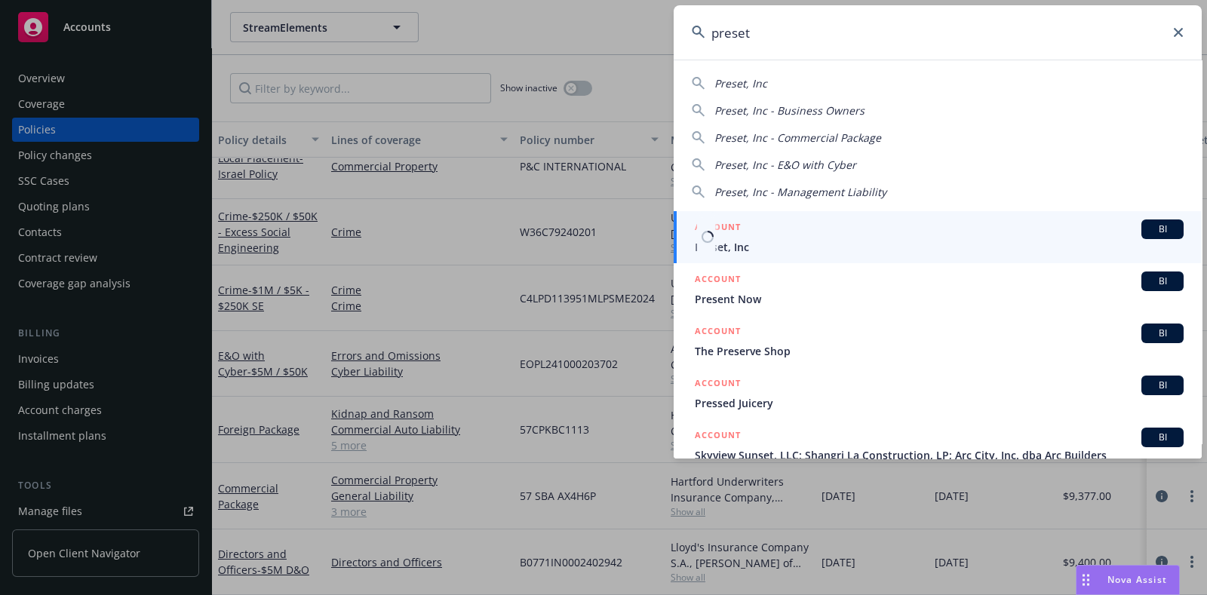
type input "preset"
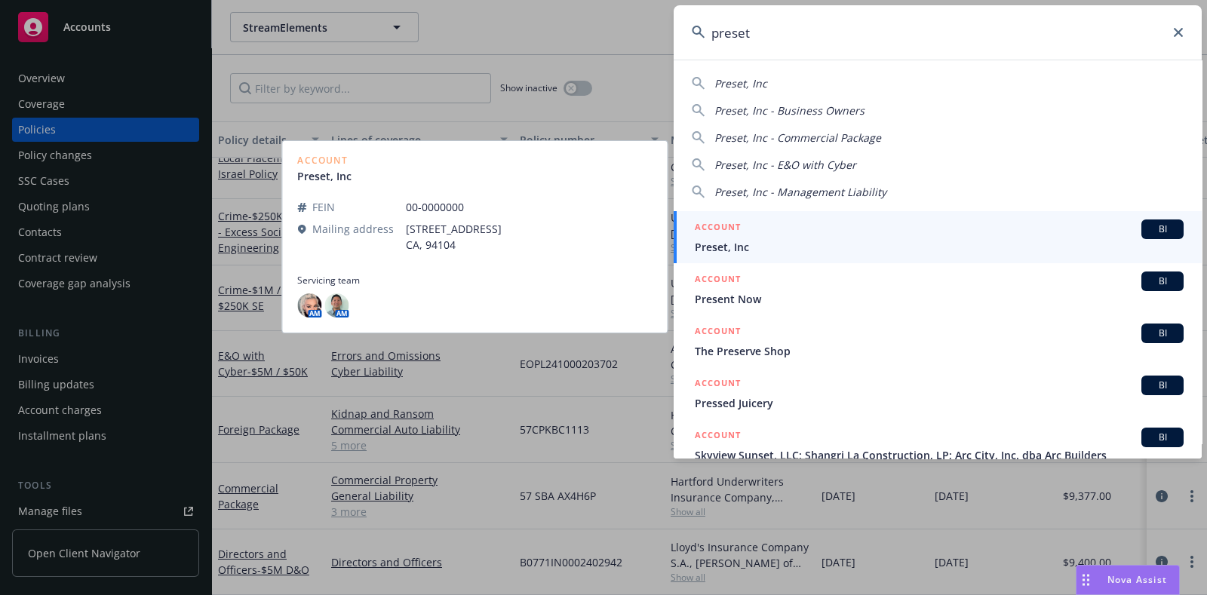
click at [712, 239] on span "Preset, Inc" at bounding box center [939, 247] width 489 height 16
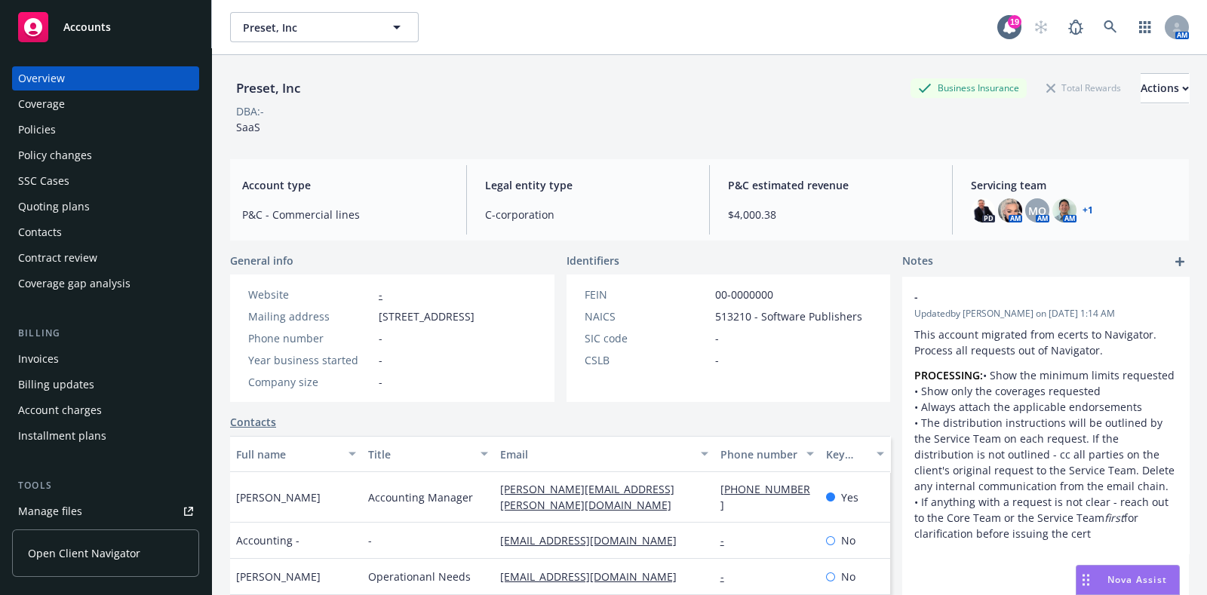
click at [87, 126] on div "Policies" at bounding box center [105, 130] width 175 height 24
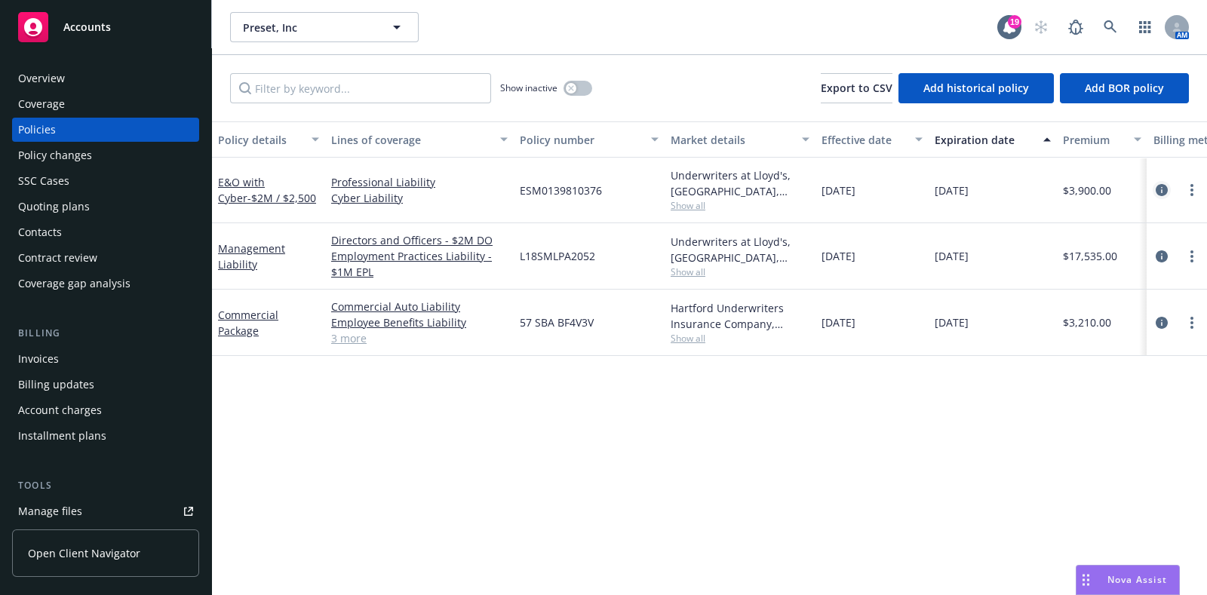
click at [1157, 187] on icon "circleInformation" at bounding box center [1162, 190] width 12 height 12
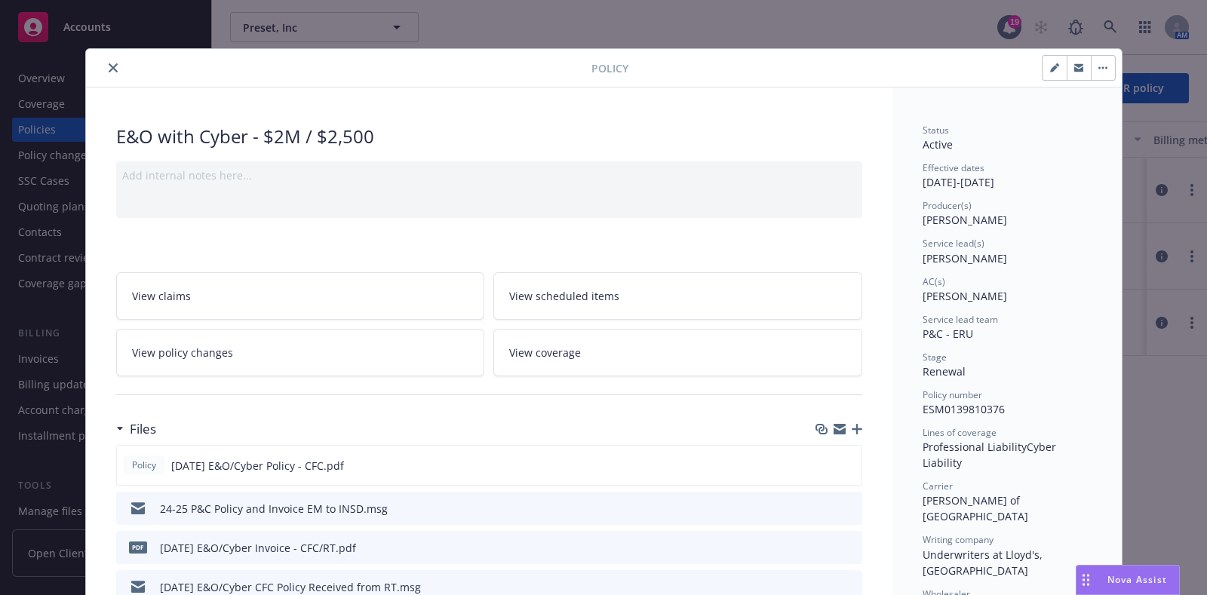
scroll to position [211, 0]
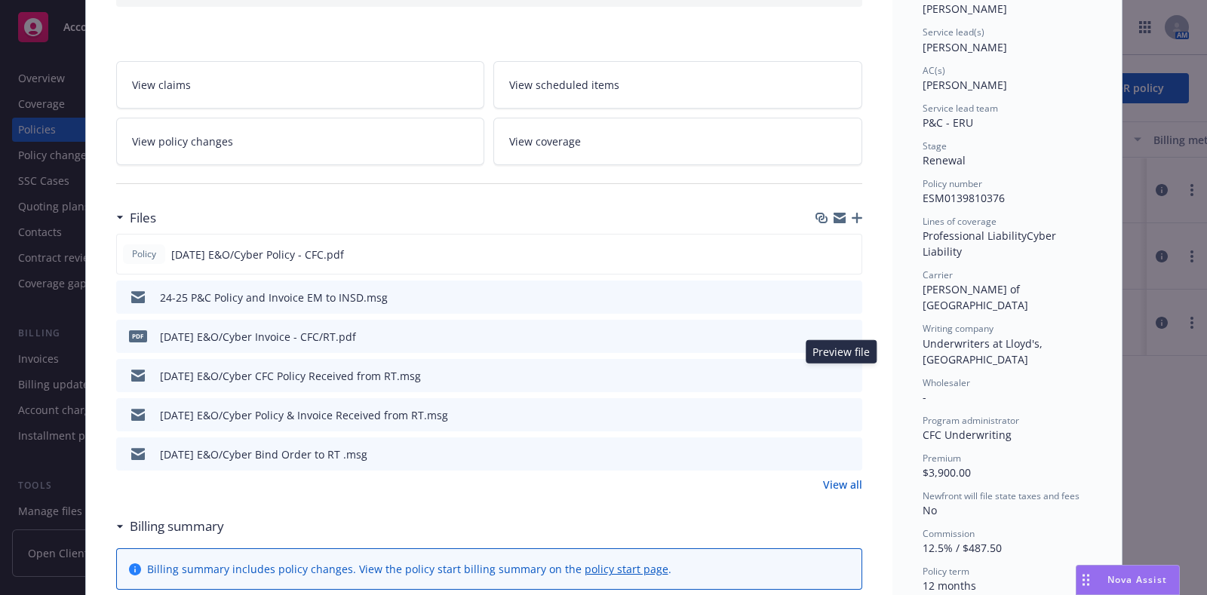
click at [841, 371] on icon "preview file" at bounding box center [848, 375] width 14 height 11
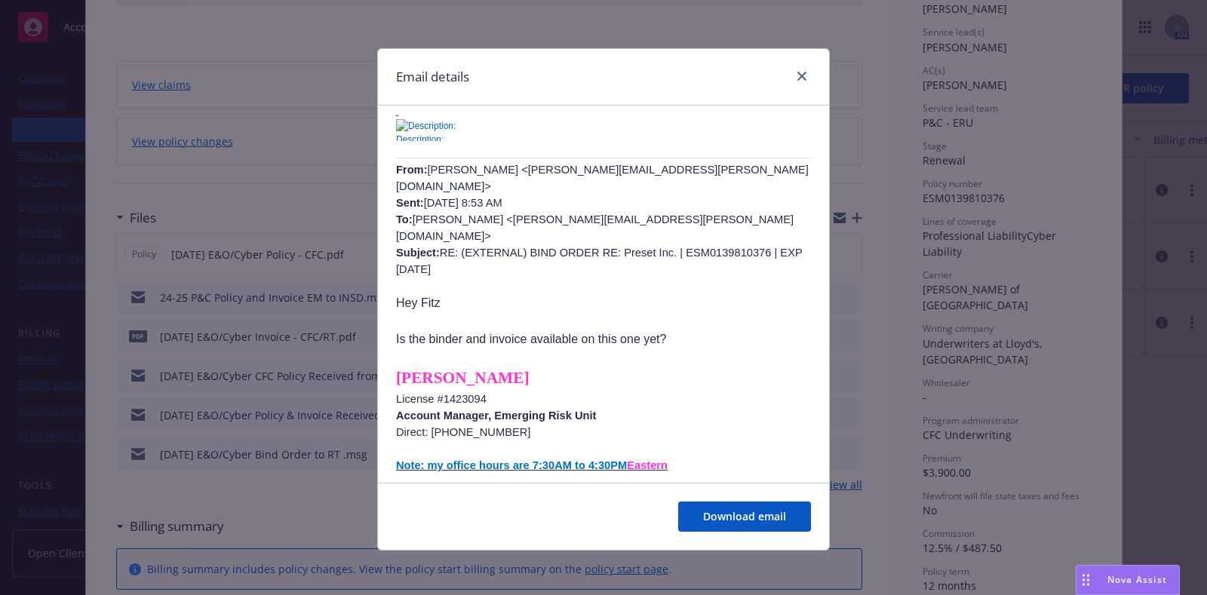
scroll to position [0, 0]
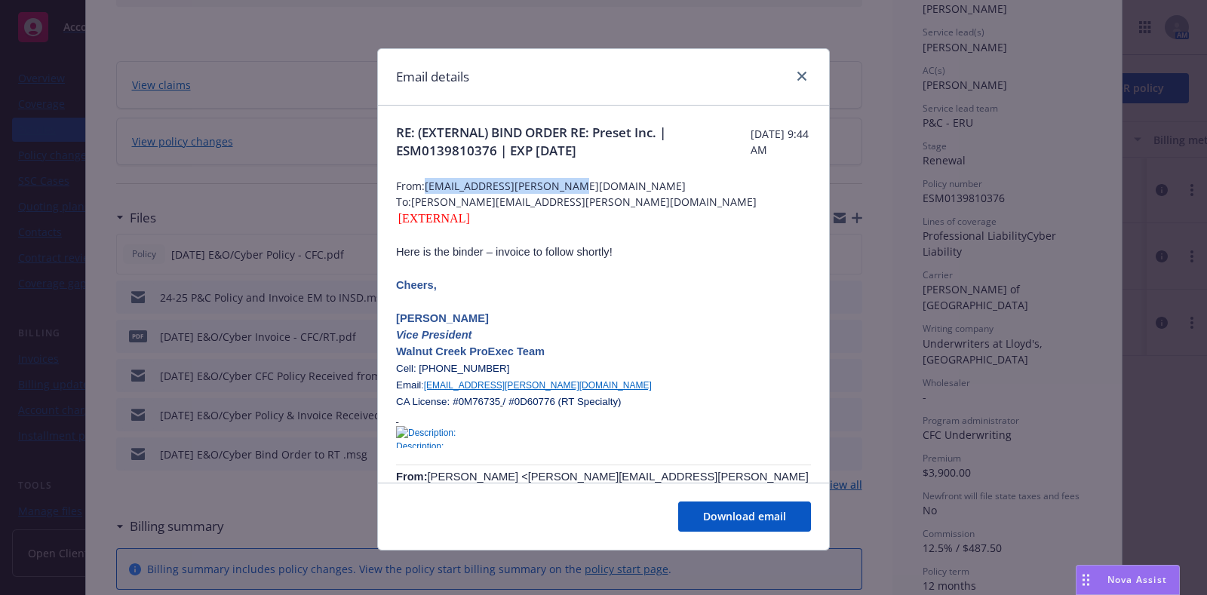
drag, startPoint x: 558, startPoint y: 180, endPoint x: 421, endPoint y: 182, distance: 136.6
click at [421, 182] on span "From: fitz.swain@rtspecialty.com" at bounding box center [603, 186] width 415 height 16
copy span "fitz.swain@rtspecialty.com"
click at [793, 84] on link "close" at bounding box center [802, 76] width 18 height 18
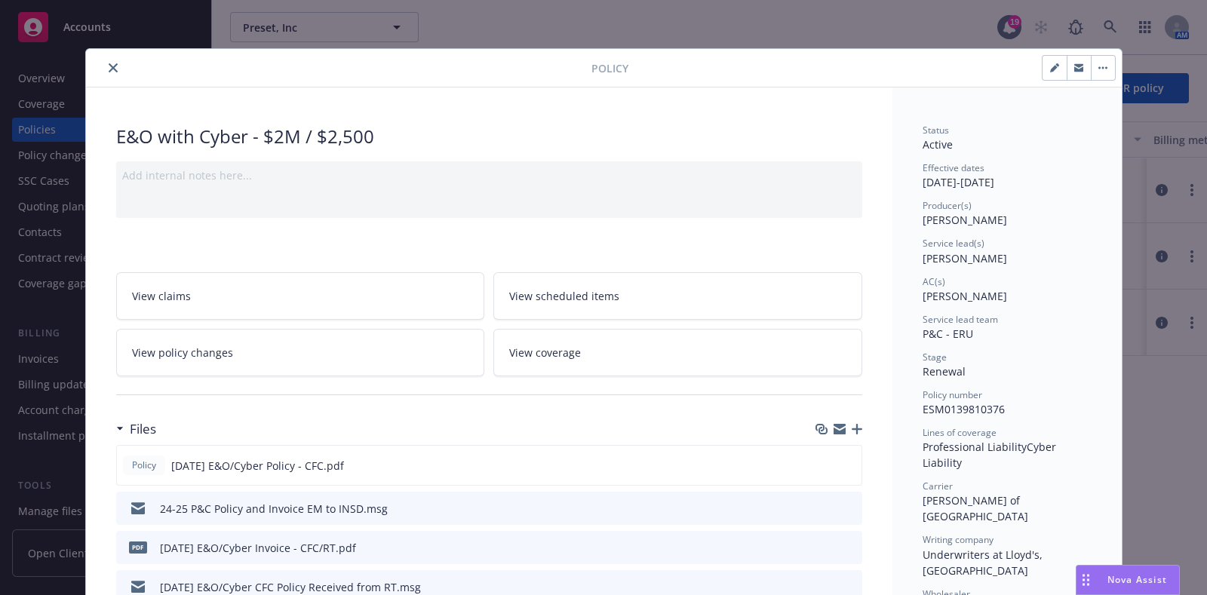
click at [104, 68] on button "close" at bounding box center [113, 68] width 18 height 18
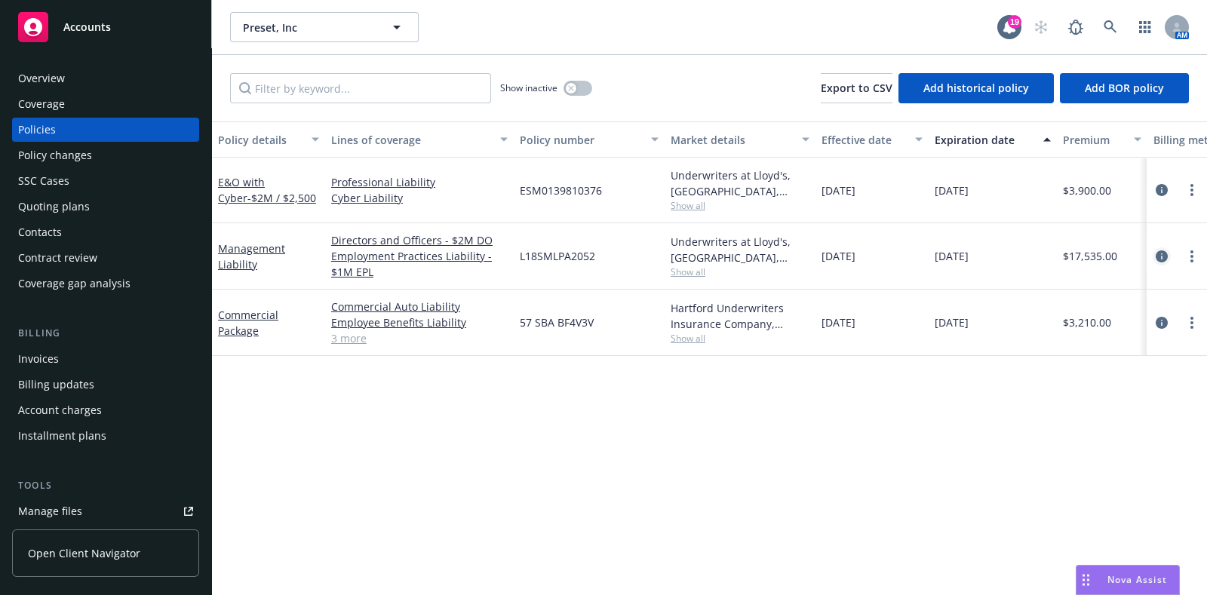
click at [1159, 254] on icon "circleInformation" at bounding box center [1162, 256] width 12 height 12
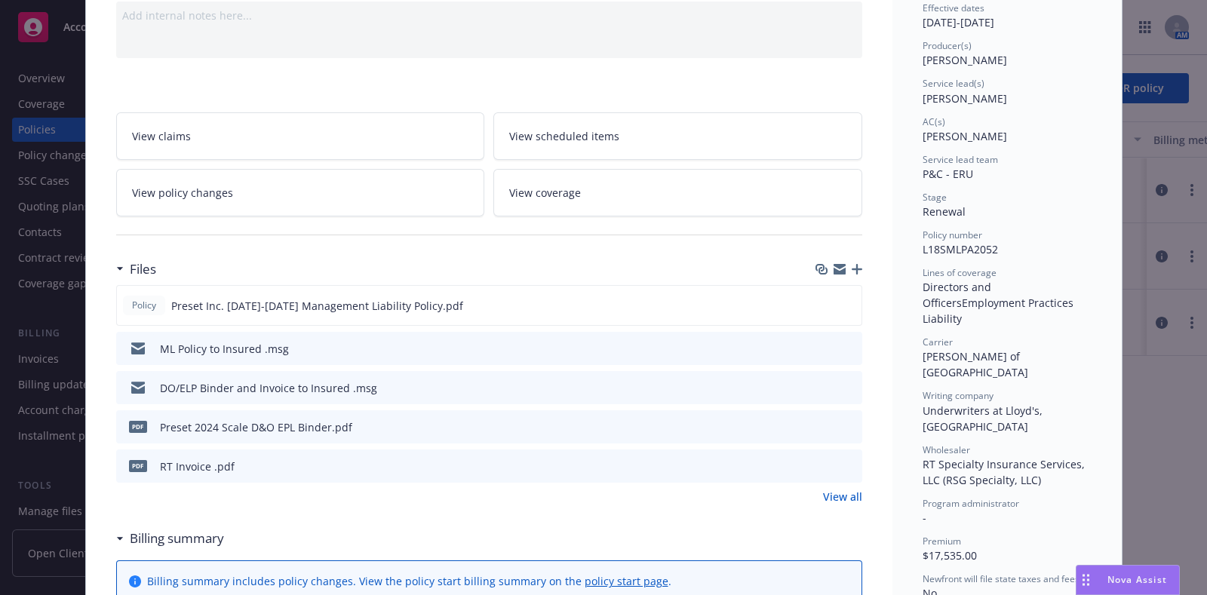
scroll to position [161, 0]
click at [844, 462] on icon "preview file" at bounding box center [848, 464] width 14 height 11
click at [849, 494] on link "View all" at bounding box center [842, 495] width 39 height 16
